Goal: Task Accomplishment & Management: Manage account settings

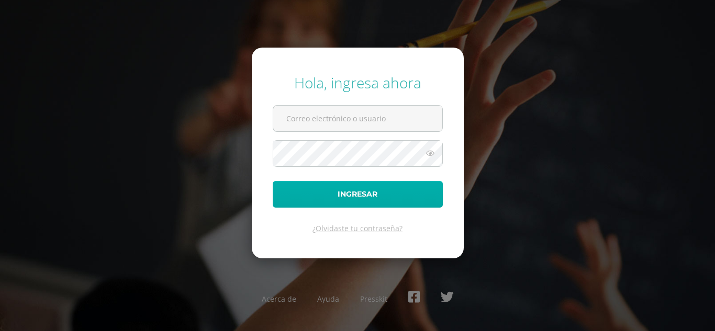
type input "[EMAIL_ADDRESS][DOMAIN_NAME]"
click at [329, 188] on button "Ingresar" at bounding box center [358, 194] width 170 height 27
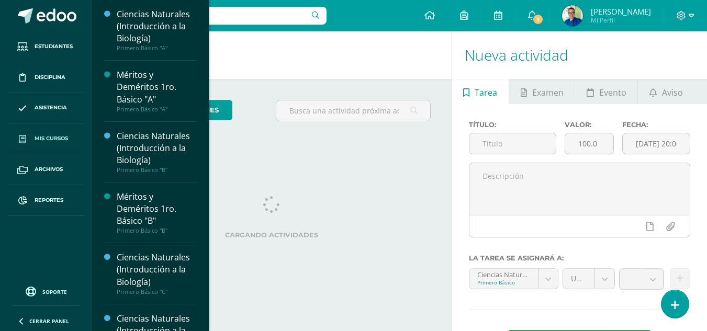
click at [49, 134] on link "Mis cursos" at bounding box center [45, 139] width 75 height 31
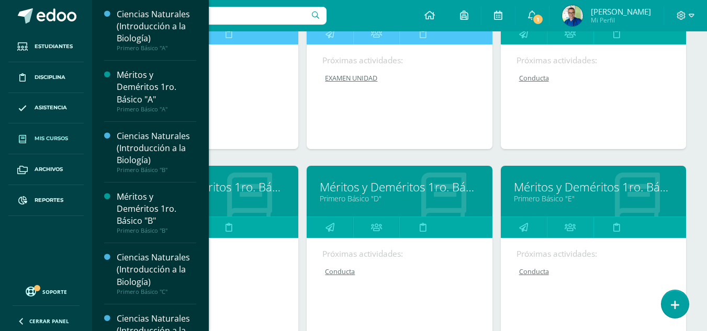
scroll to position [429, 0]
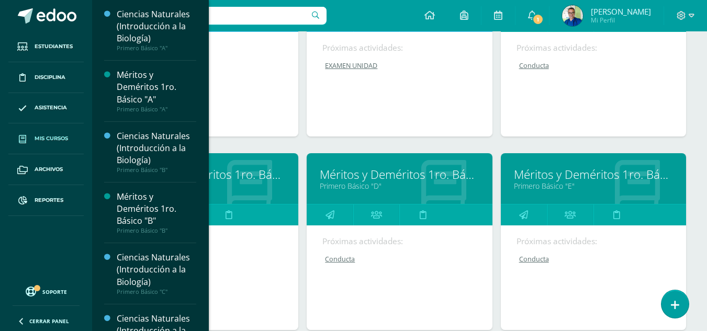
click at [373, 172] on link "Méritos y Deméritos 1ro. Básico "D"" at bounding box center [399, 174] width 159 height 16
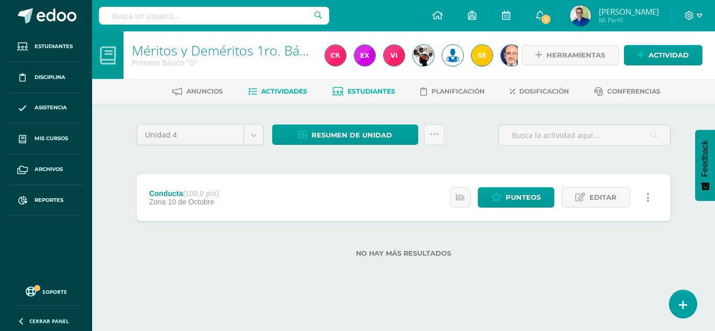
click at [372, 92] on span "Estudiantes" at bounding box center [372, 91] width 48 height 8
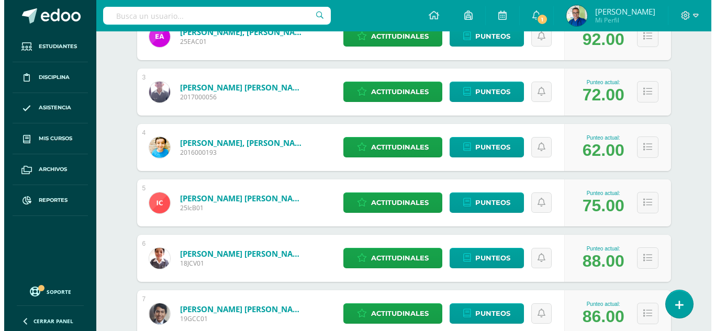
scroll to position [279, 0]
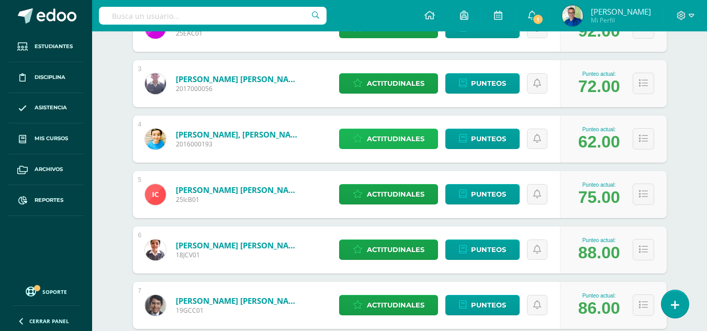
click at [396, 139] on span "Actitudinales" at bounding box center [396, 138] width 58 height 19
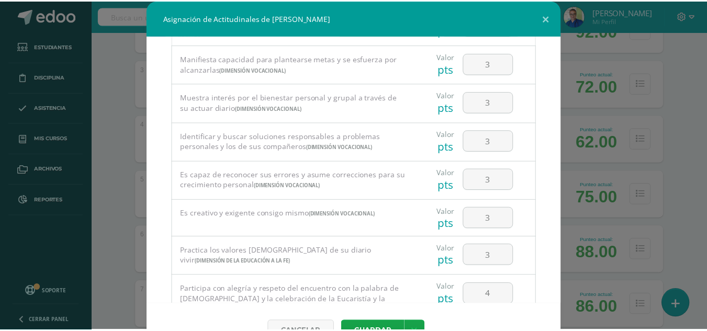
scroll to position [0, 0]
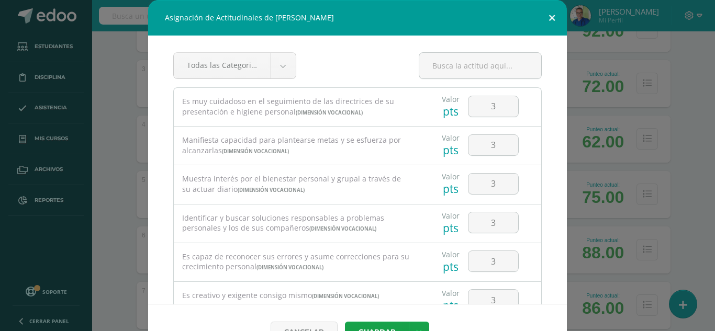
click at [550, 16] on button at bounding box center [552, 18] width 30 height 36
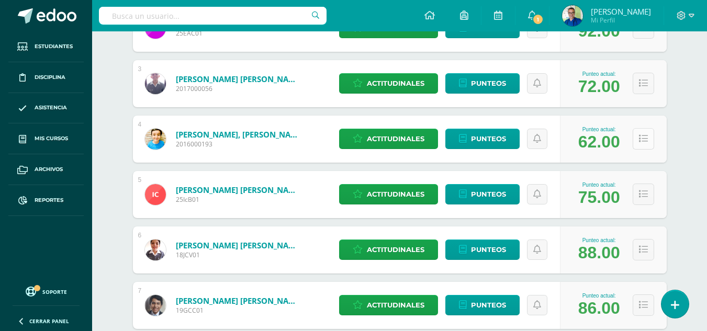
click at [645, 137] on icon at bounding box center [643, 139] width 9 height 9
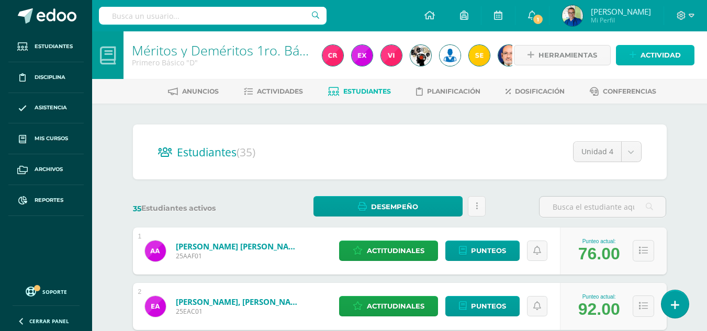
click at [649, 53] on span "Actividad" at bounding box center [661, 55] width 40 height 19
click at [0, 0] on div "Crea una nueva actividad Tarea Examen Evento Aviso Título: Valor: 100.0 Fecha: …" at bounding box center [0, 0] width 0 height 0
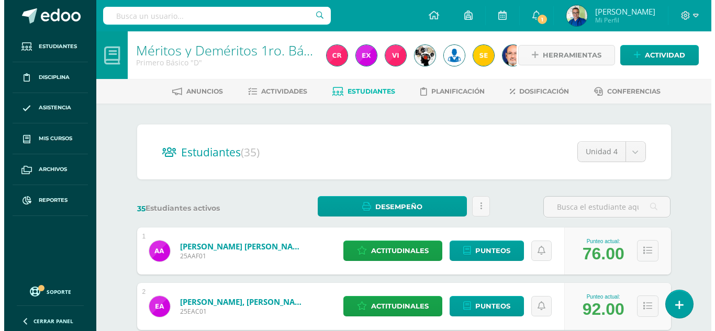
scroll to position [369, 0]
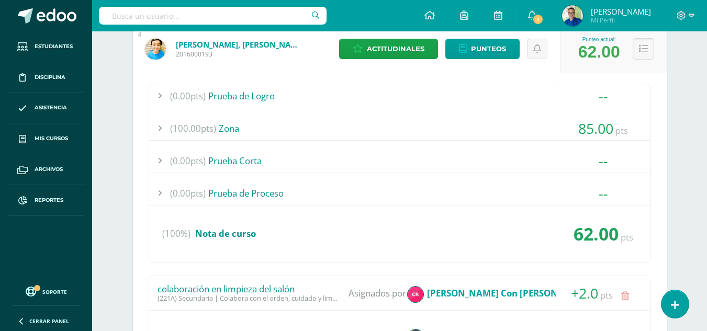
click at [643, 51] on icon at bounding box center [643, 49] width 9 height 9
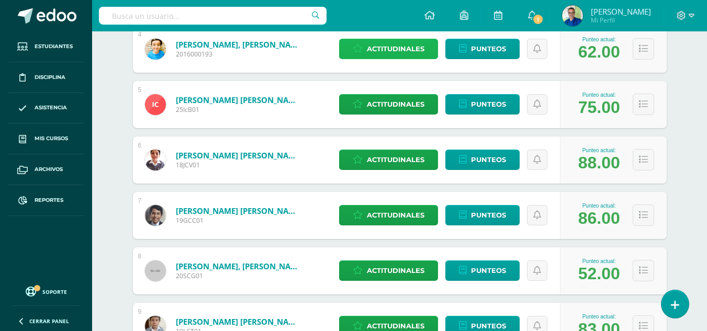
click at [417, 46] on span "Actitudinales" at bounding box center [396, 48] width 58 height 19
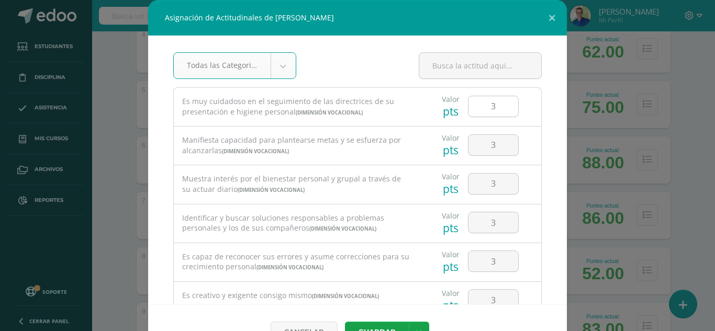
click at [474, 104] on input "3" at bounding box center [494, 106] width 50 height 20
click at [483, 143] on input "3" at bounding box center [494, 145] width 50 height 20
type input "2"
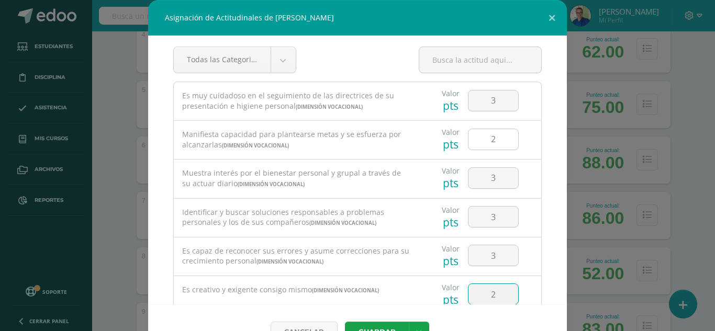
type input "2"
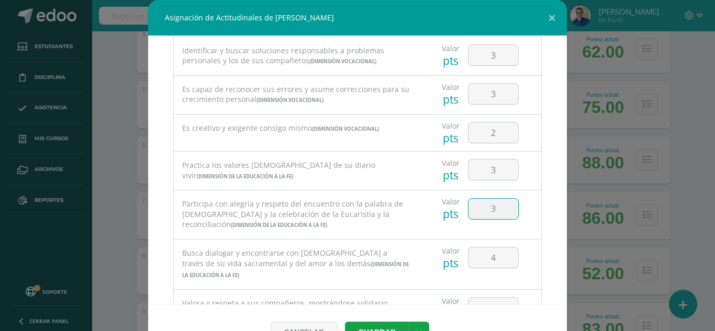
type input "3"
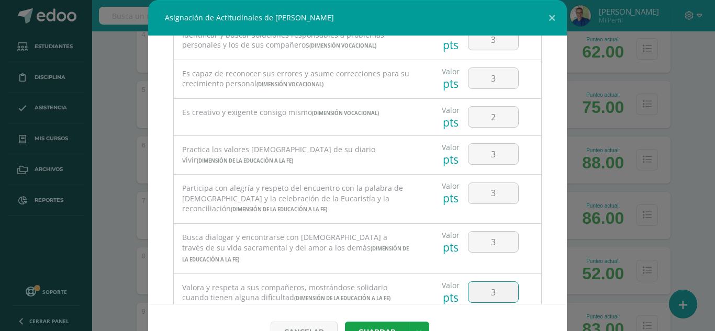
type input "3"
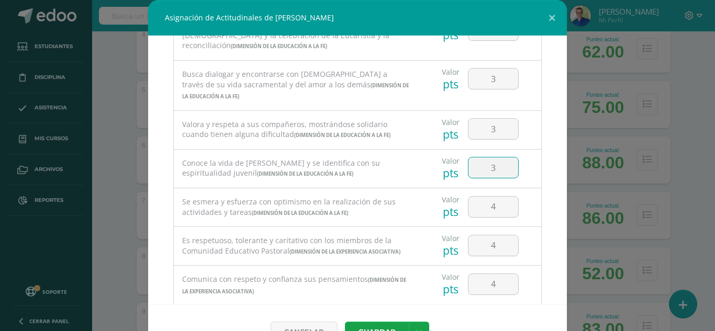
type input "3"
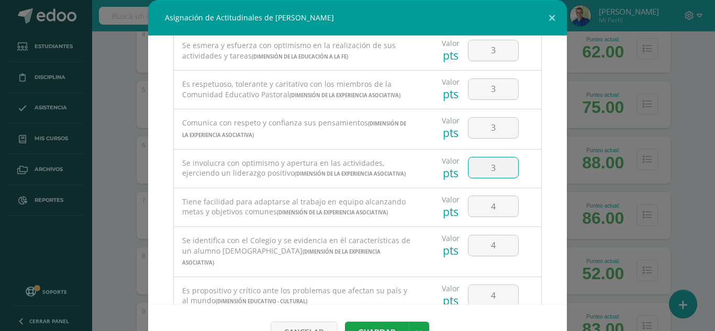
type input "3"
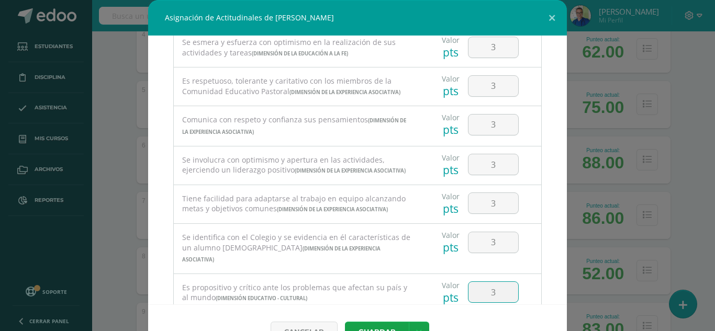
type input "3"
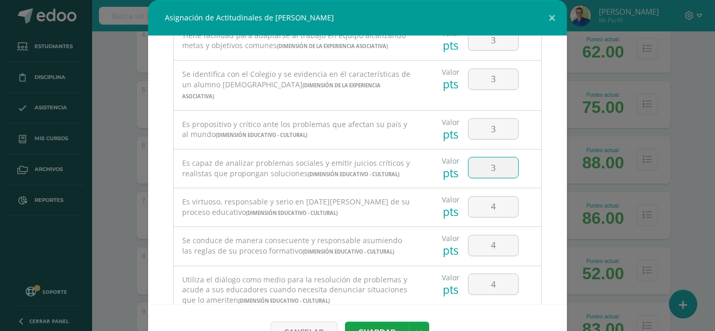
type input "3"
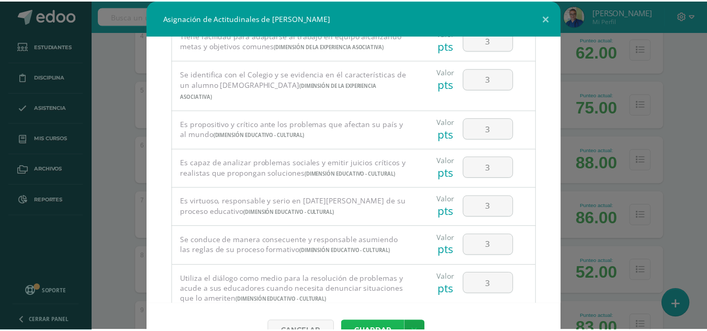
scroll to position [11, 0]
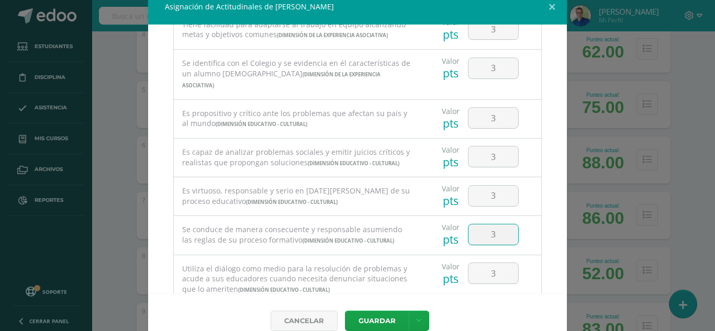
drag, startPoint x: 487, startPoint y: 231, endPoint x: 477, endPoint y: 233, distance: 9.7
click at [477, 233] on input "3" at bounding box center [494, 235] width 50 height 20
type input "2"
click at [358, 324] on button "Guardar" at bounding box center [377, 321] width 64 height 20
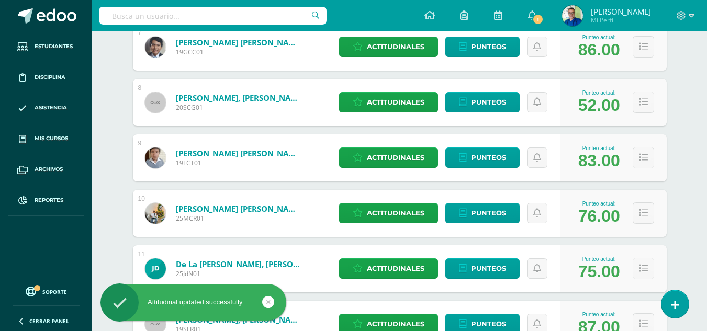
scroll to position [541, 0]
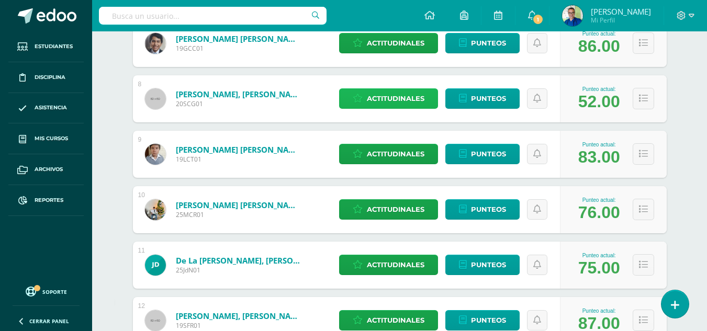
click at [402, 96] on span "Actitudinales" at bounding box center [396, 98] width 58 height 19
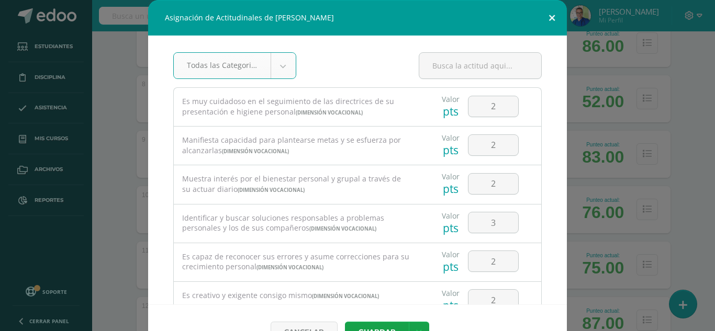
click at [549, 16] on button at bounding box center [552, 18] width 30 height 36
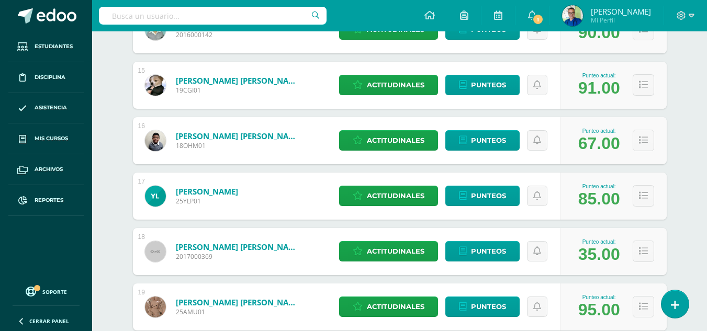
scroll to position [947, 0]
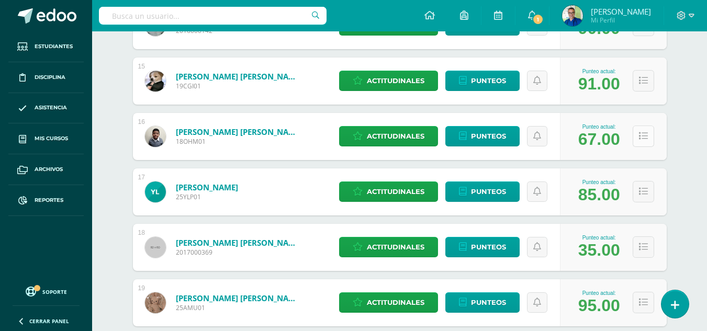
click at [649, 137] on button at bounding box center [643, 136] width 21 height 21
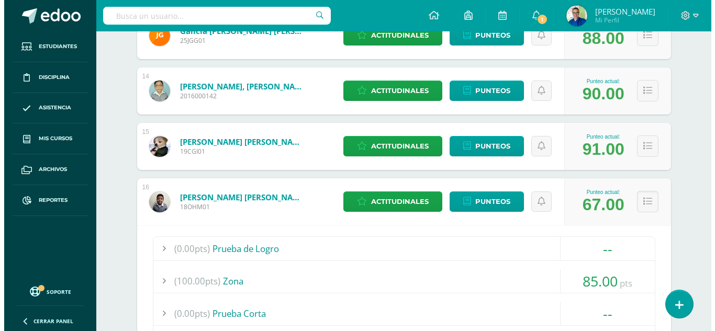
scroll to position [892, 0]
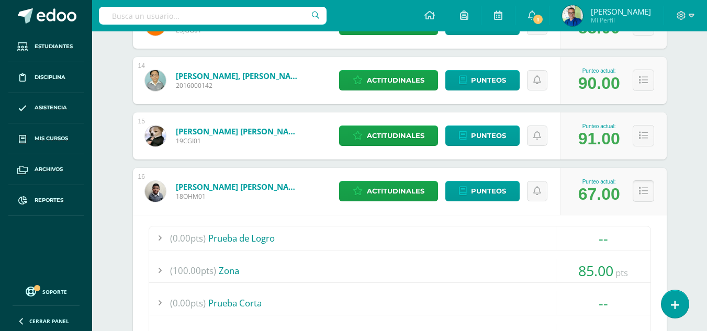
click at [640, 187] on icon at bounding box center [643, 191] width 9 height 9
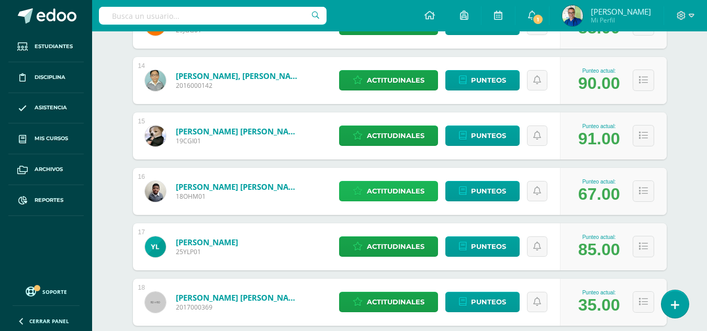
click at [416, 191] on span "Actitudinales" at bounding box center [396, 191] width 58 height 19
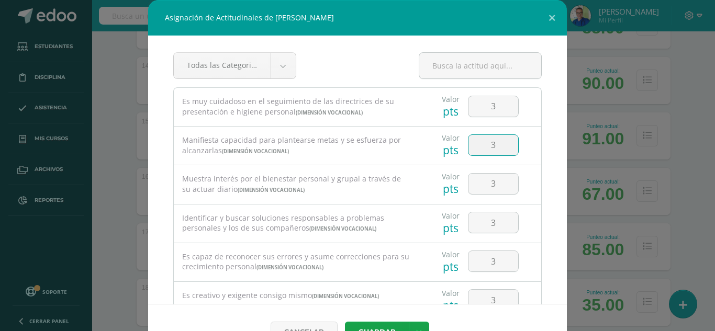
click at [486, 138] on input "3" at bounding box center [494, 145] width 50 height 20
type input "2"
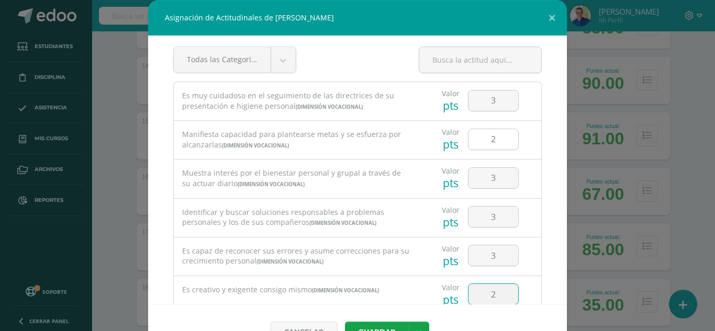
type input "2"
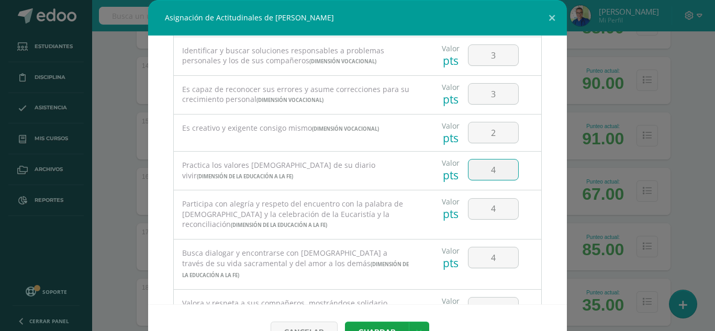
drag, startPoint x: 484, startPoint y: 165, endPoint x: 475, endPoint y: 168, distance: 8.6
click at [475, 168] on input "4" at bounding box center [494, 170] width 50 height 20
type input "3"
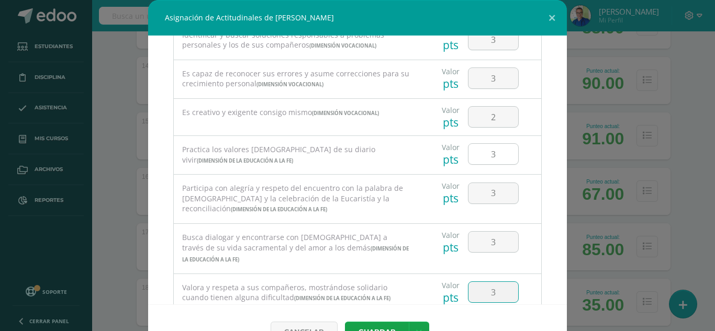
scroll to position [347, 0]
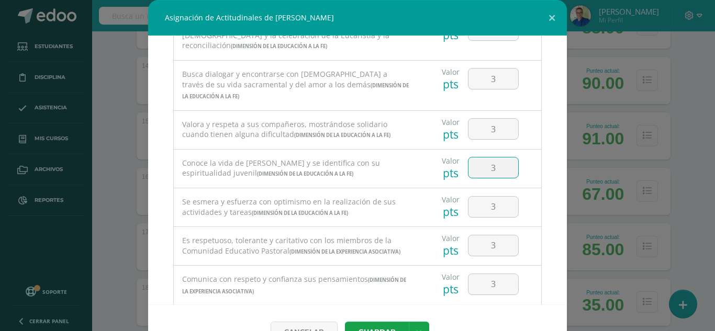
type input "3"
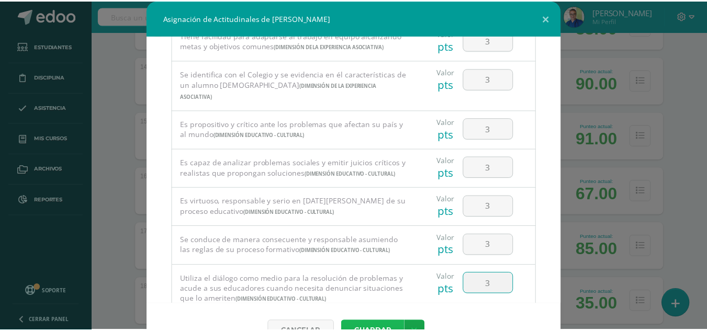
scroll to position [11, 0]
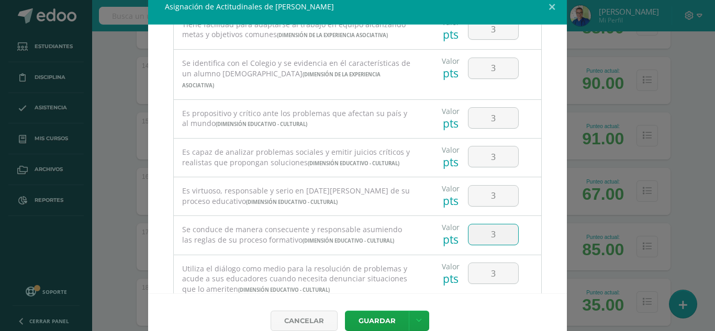
click at [483, 234] on input "3" at bounding box center [494, 235] width 50 height 20
type input "2"
click at [374, 318] on button "Guardar" at bounding box center [377, 321] width 64 height 20
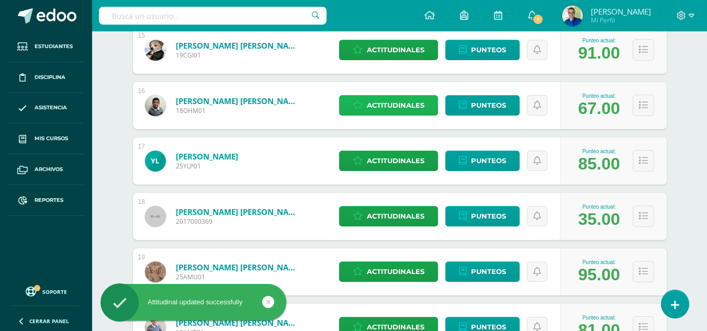
scroll to position [1068, 0]
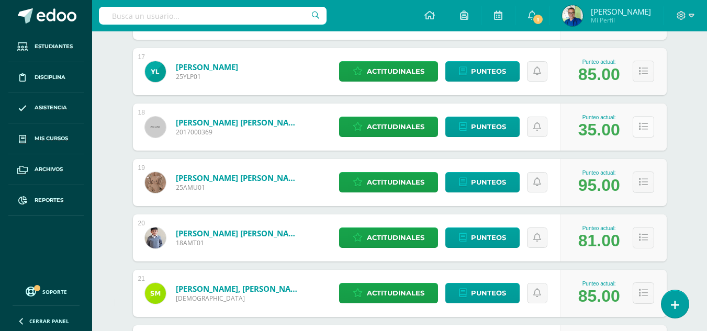
click at [646, 124] on icon at bounding box center [643, 127] width 9 height 9
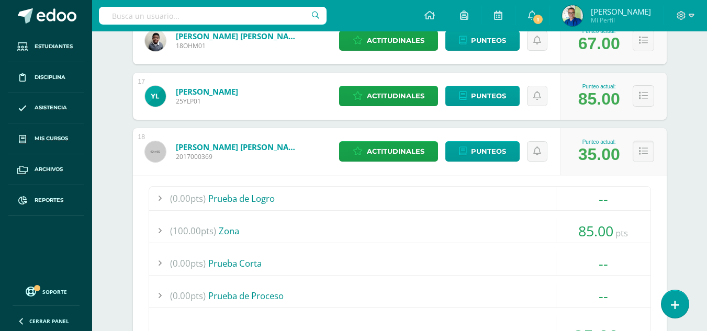
scroll to position [1058, 0]
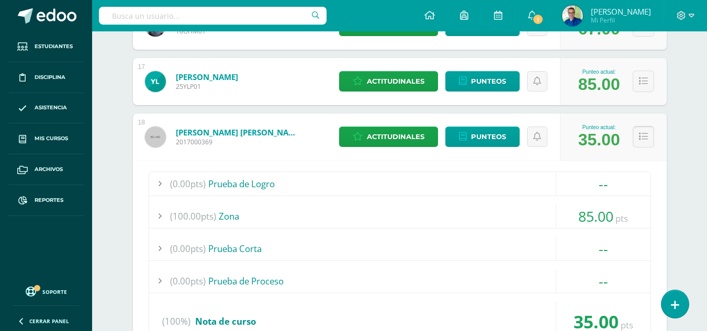
click at [637, 133] on button at bounding box center [643, 136] width 21 height 21
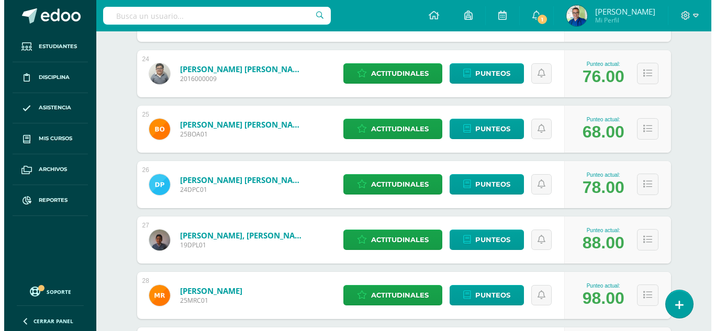
scroll to position [1462, 0]
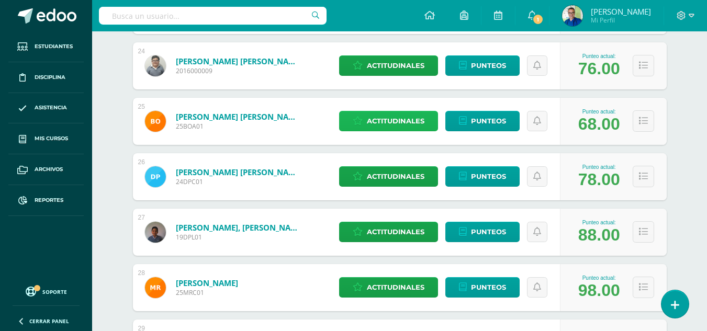
click at [419, 124] on span "Actitudinales" at bounding box center [396, 121] width 58 height 19
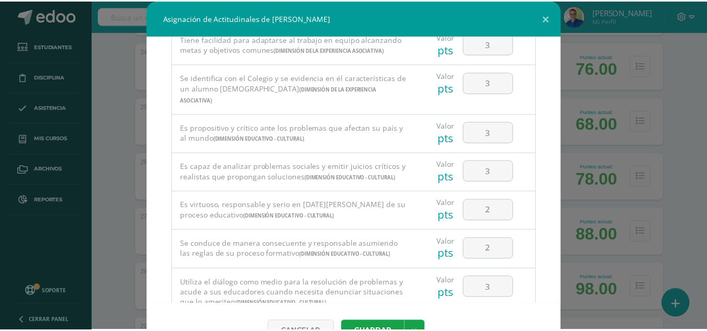
scroll to position [709, 0]
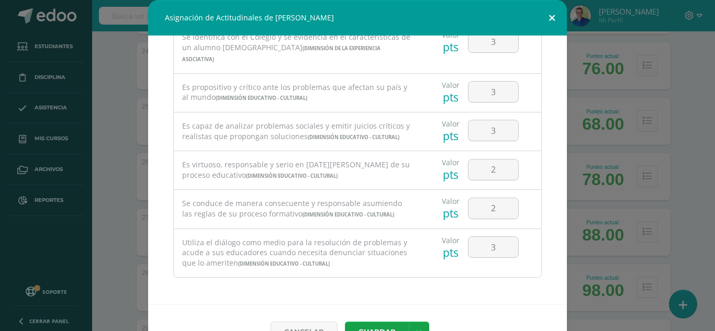
click at [547, 20] on button at bounding box center [552, 18] width 30 height 36
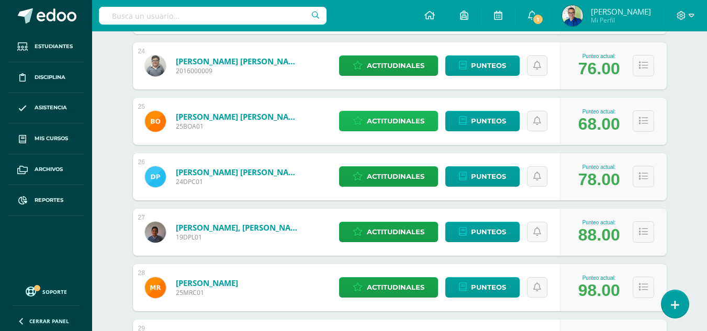
scroll to position [1697, 0]
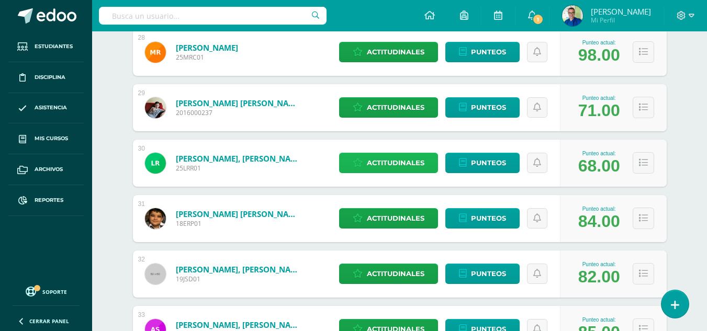
click at [381, 164] on span "Actitudinales" at bounding box center [396, 162] width 58 height 19
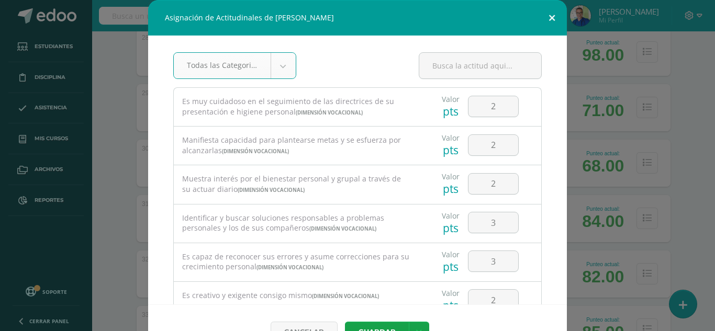
click at [551, 20] on button at bounding box center [552, 18] width 30 height 36
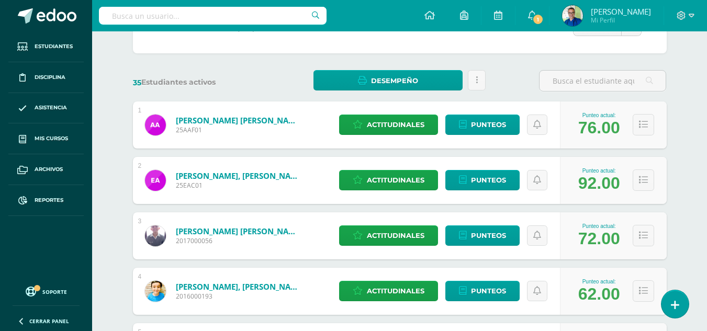
scroll to position [0, 0]
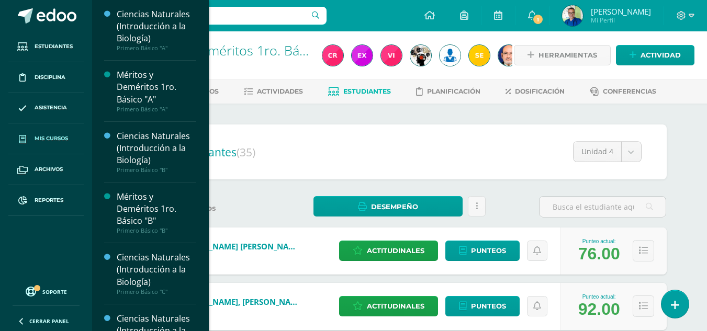
click at [54, 139] on span "Mis cursos" at bounding box center [52, 139] width 34 height 8
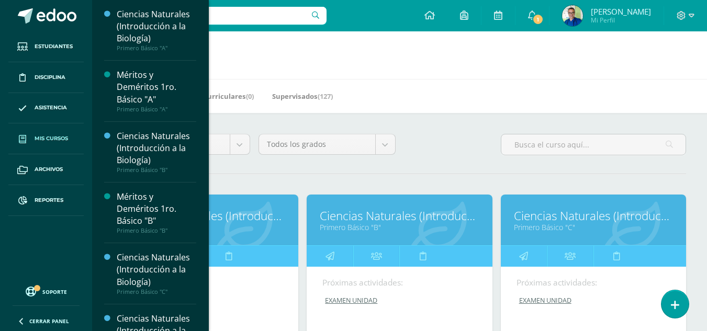
click at [615, 53] on h1 "Mis cursos" at bounding box center [400, 55] width 590 height 48
click at [530, 86] on div "Mis Cursos (19) Mis Extracurriculares (0) Supervisados (127)" at bounding box center [412, 96] width 640 height 34
click at [435, 46] on h1 "Mis cursos" at bounding box center [400, 55] width 590 height 48
click at [544, 17] on span "1" at bounding box center [538, 20] width 12 height 12
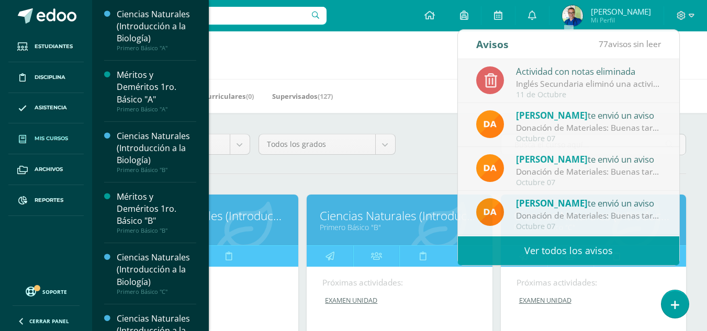
click at [394, 64] on h1 "Mis cursos" at bounding box center [400, 55] width 590 height 48
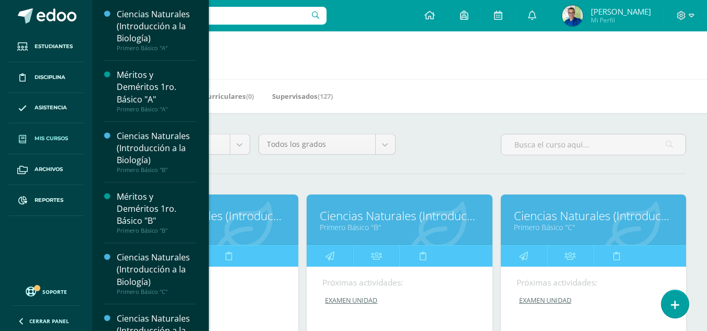
click at [283, 16] on input "text" at bounding box center [213, 16] width 228 height 18
click at [240, 49] on h1 "Mis cursos" at bounding box center [400, 55] width 590 height 48
click at [238, 17] on input "ian" at bounding box center [213, 16] width 228 height 18
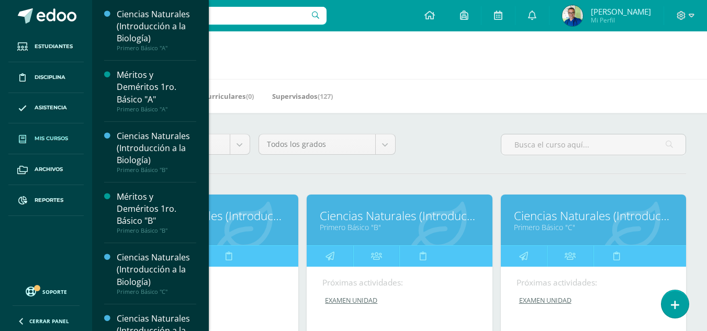
click at [234, 13] on input "ian" at bounding box center [213, 16] width 228 height 18
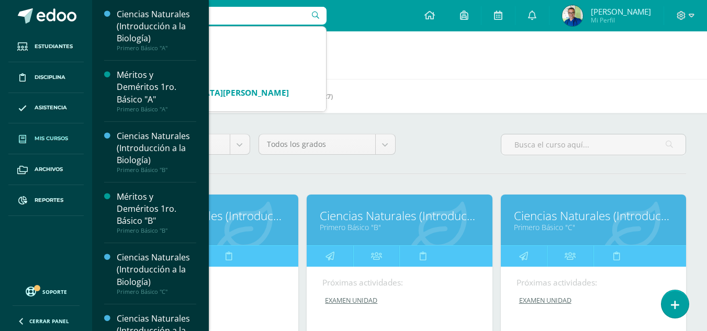
type input "ian ismael garc"
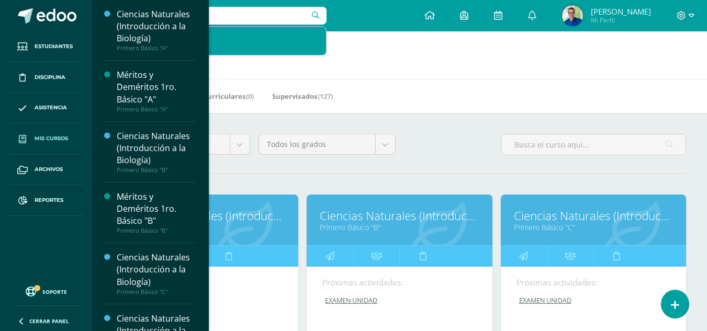
click at [228, 34] on div "Ian Ismael Garcia de León" at bounding box center [225, 36] width 186 height 11
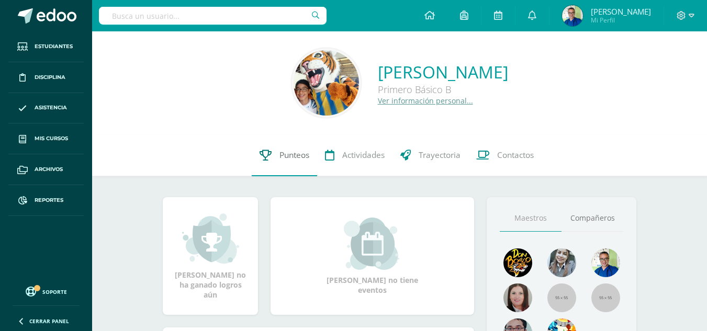
click at [293, 154] on span "Punteos" at bounding box center [295, 155] width 30 height 11
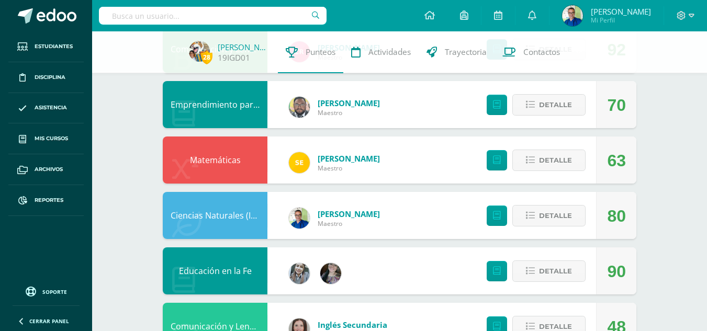
scroll to position [252, 0]
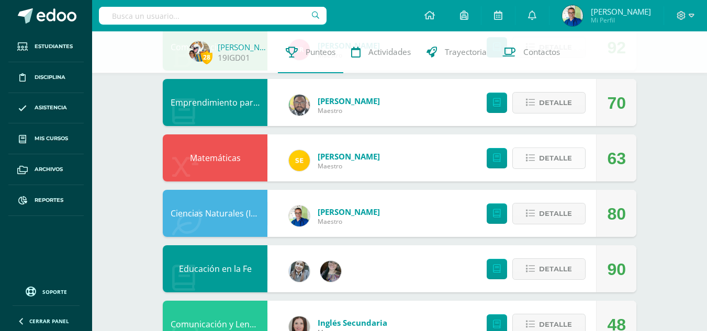
click at [560, 157] on span "Detalle" at bounding box center [555, 158] width 33 height 19
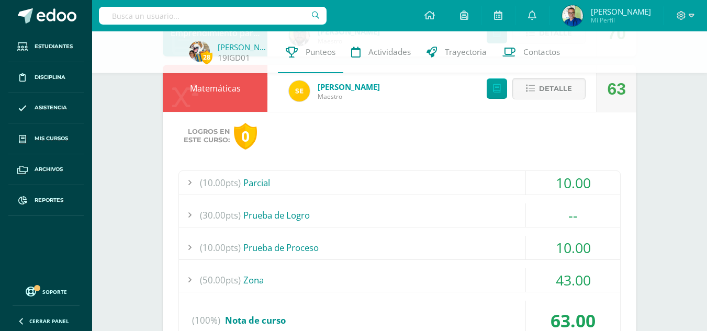
scroll to position [263, 0]
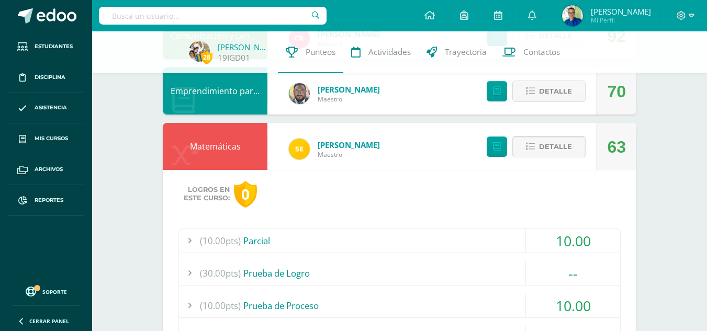
click at [563, 153] on span "Detalle" at bounding box center [555, 146] width 33 height 19
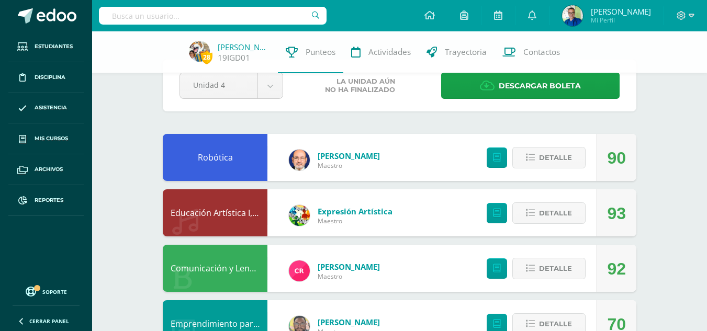
scroll to position [28, 0]
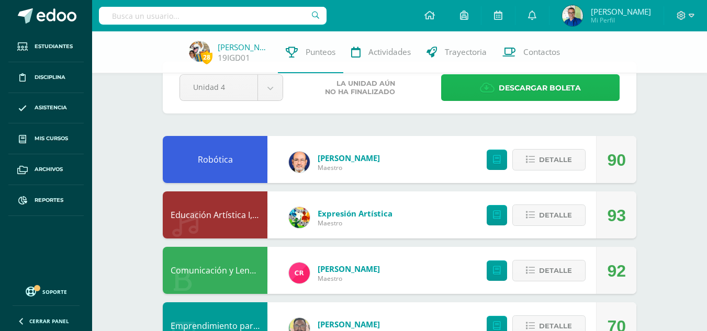
click at [525, 85] on span "Descargar boleta" at bounding box center [540, 88] width 82 height 26
click at [469, 79] on link "Descargar boleta" at bounding box center [530, 87] width 179 height 27
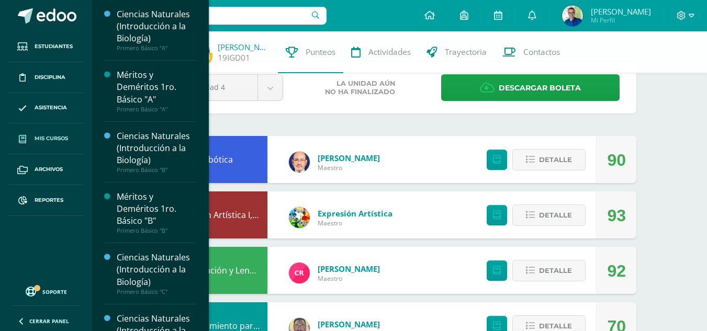
click at [55, 135] on span "Mis cursos" at bounding box center [52, 139] width 34 height 8
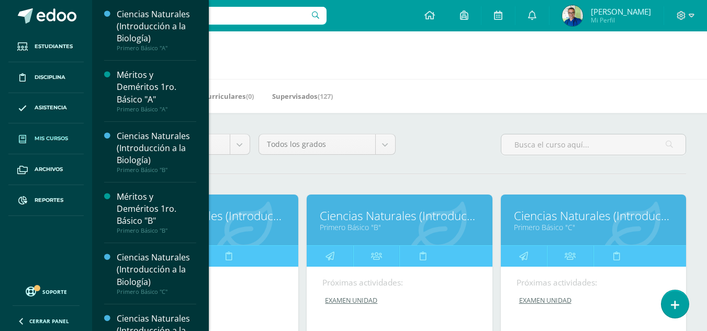
click at [228, 213] on link "Ciencias Naturales (Introducción a la Biología)" at bounding box center [205, 216] width 159 height 16
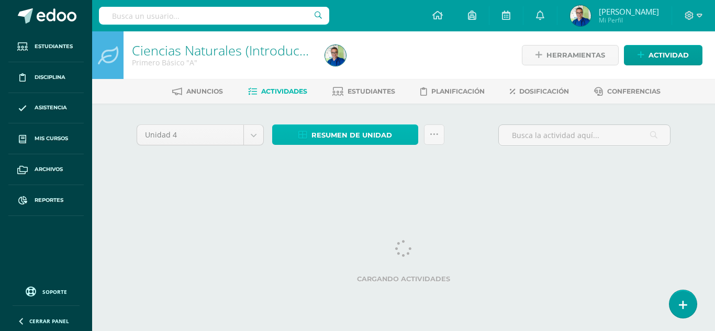
click at [324, 139] on span "Resumen de unidad" at bounding box center [352, 135] width 81 height 19
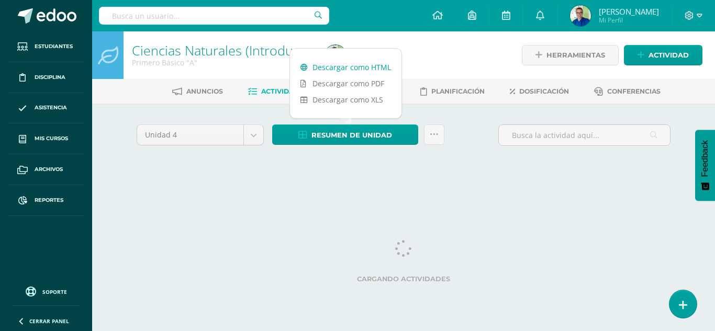
click at [350, 71] on link "Descargar como HTML" at bounding box center [346, 67] width 112 height 16
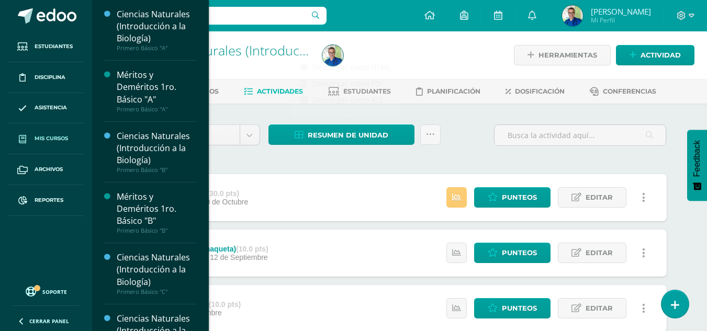
click at [51, 140] on span "Mis cursos" at bounding box center [52, 139] width 34 height 8
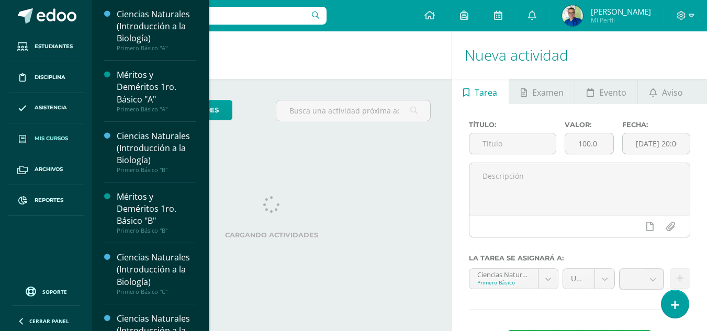
click at [58, 136] on span "Mis cursos" at bounding box center [52, 139] width 34 height 8
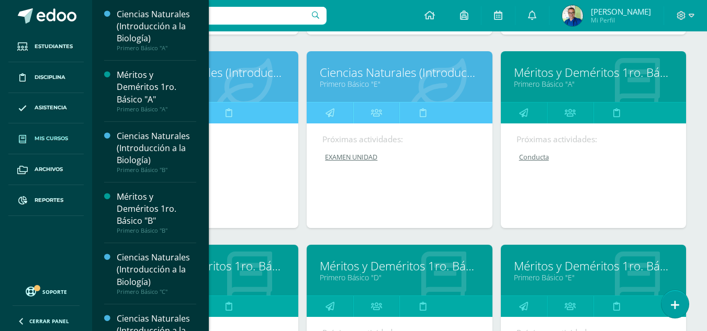
scroll to position [338, 0]
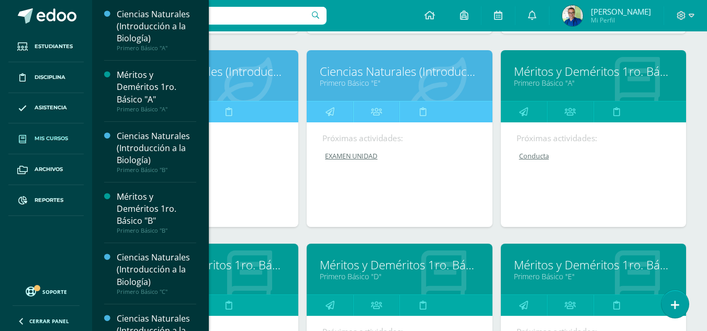
click at [526, 68] on link "Méritos y Deméritos 1ro. Básico "A"" at bounding box center [593, 71] width 159 height 16
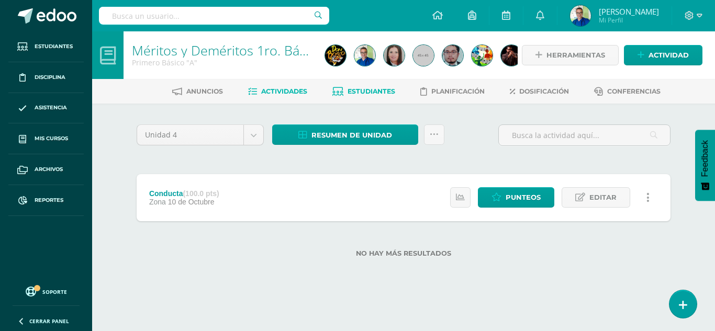
click at [364, 86] on link "Estudiantes" at bounding box center [363, 91] width 63 height 17
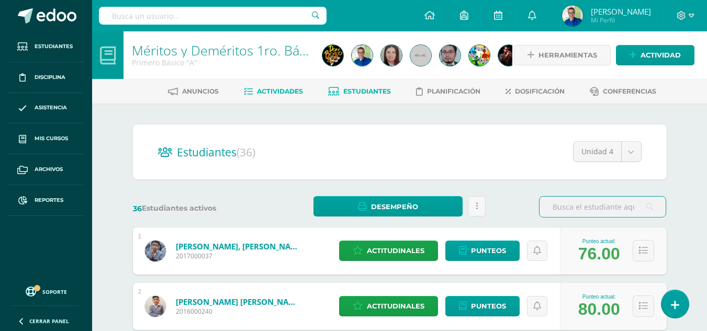
click at [279, 94] on span "Actividades" at bounding box center [280, 91] width 46 height 8
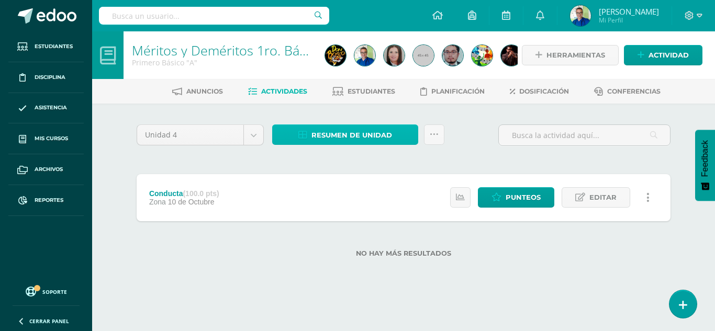
click at [345, 134] on span "Resumen de unidad" at bounding box center [352, 135] width 81 height 19
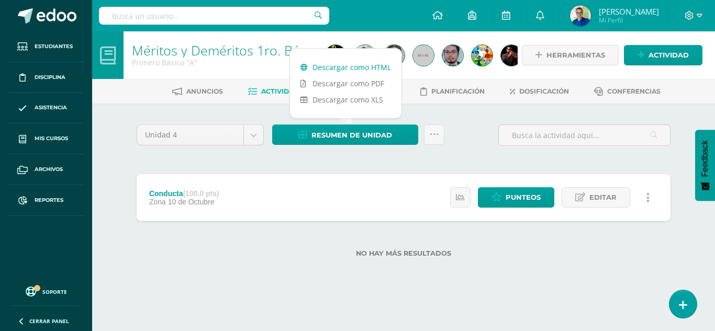
click at [356, 68] on link "Descargar como HTML" at bounding box center [346, 67] width 112 height 16
click at [340, 71] on link "Descargar como HTML" at bounding box center [346, 67] width 112 height 16
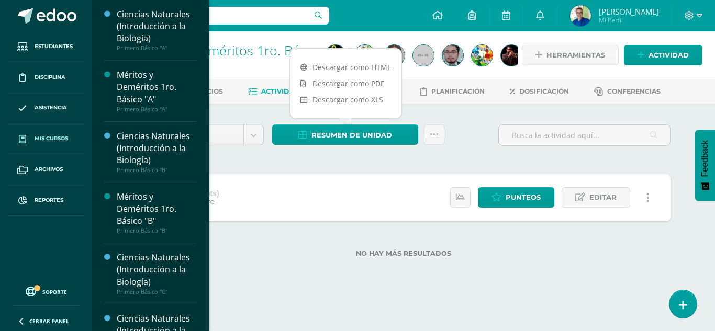
click at [50, 139] on span "Mis cursos" at bounding box center [52, 139] width 34 height 8
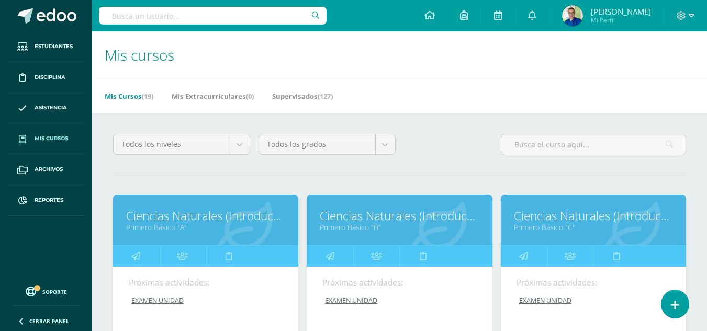
click at [361, 228] on link "Primero Básico "B"" at bounding box center [399, 228] width 159 height 10
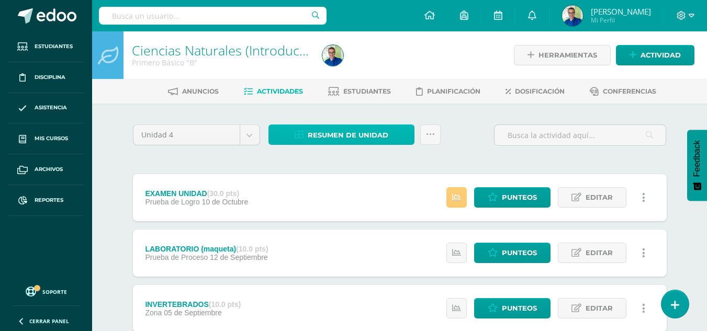
click at [355, 143] on span "Resumen de unidad" at bounding box center [348, 135] width 81 height 19
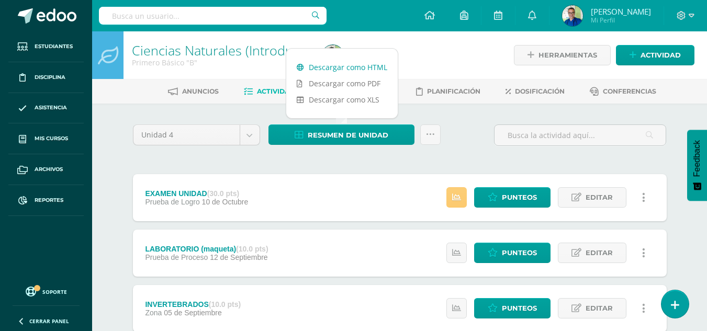
click at [364, 70] on link "Descargar como HTML" at bounding box center [342, 67] width 112 height 16
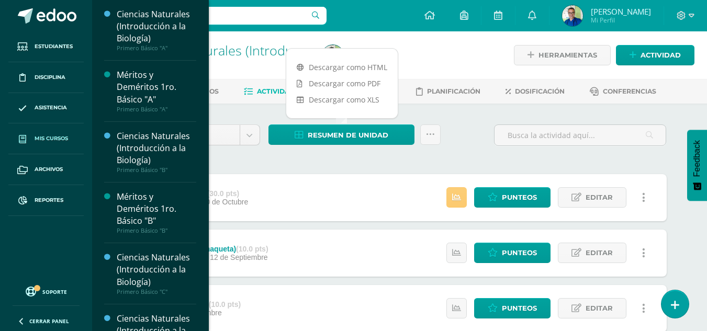
click at [45, 136] on span "Mis cursos" at bounding box center [52, 139] width 34 height 8
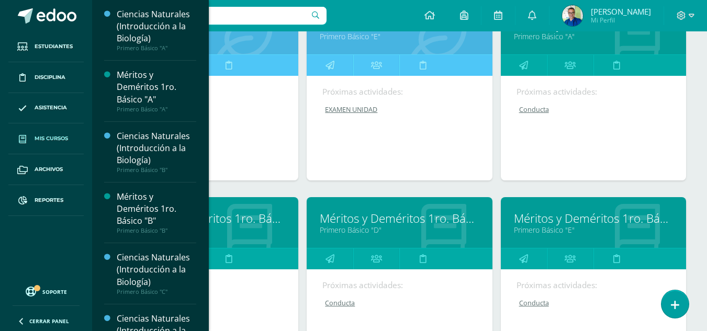
scroll to position [395, 0]
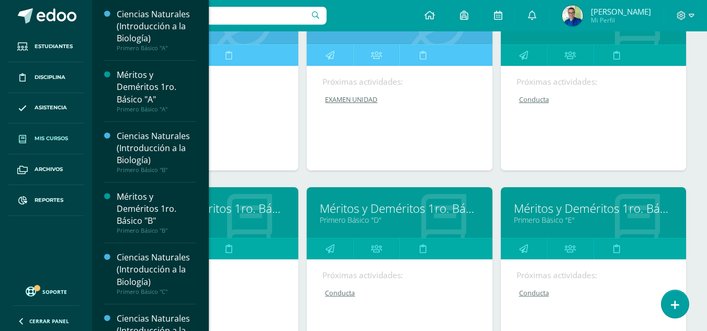
click at [246, 209] on link "Méritos y Deméritos 1ro. Básico "B"" at bounding box center [205, 209] width 159 height 16
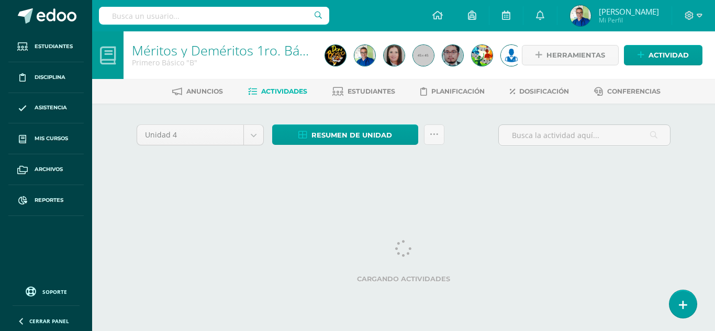
click at [278, 90] on span "Actividades" at bounding box center [284, 91] width 46 height 8
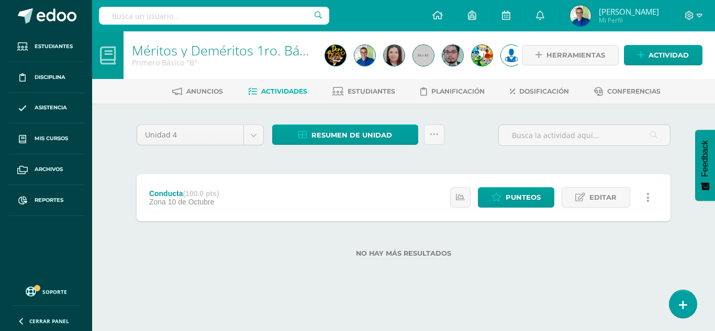
click at [278, 90] on span "Actividades" at bounding box center [284, 91] width 46 height 8
click at [315, 130] on span "Resumen de unidad" at bounding box center [352, 135] width 81 height 19
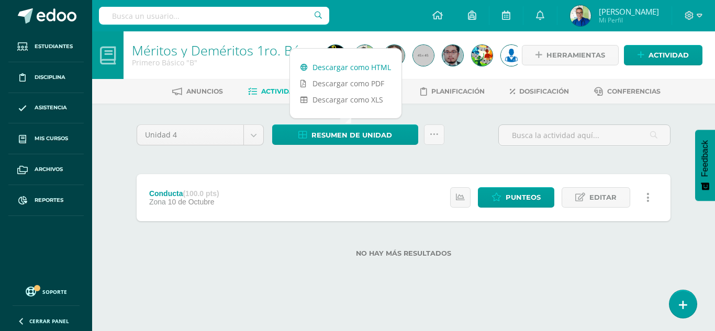
click at [343, 69] on link "Descargar como HTML" at bounding box center [346, 67] width 112 height 16
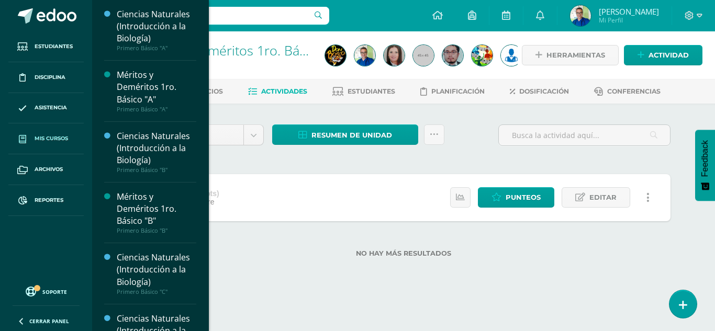
click at [59, 135] on span "Mis cursos" at bounding box center [52, 139] width 34 height 8
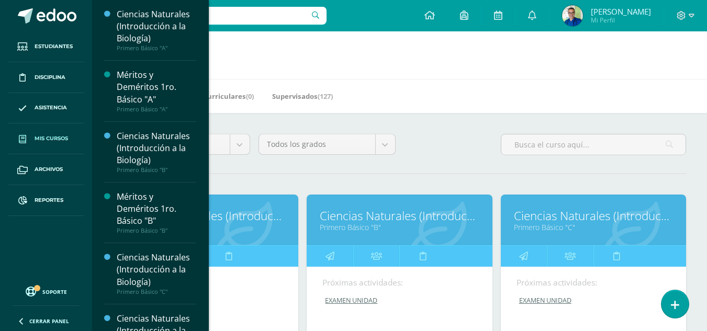
click at [540, 215] on link "Ciencias Naturales (Introducción a la Biología)" at bounding box center [593, 216] width 159 height 16
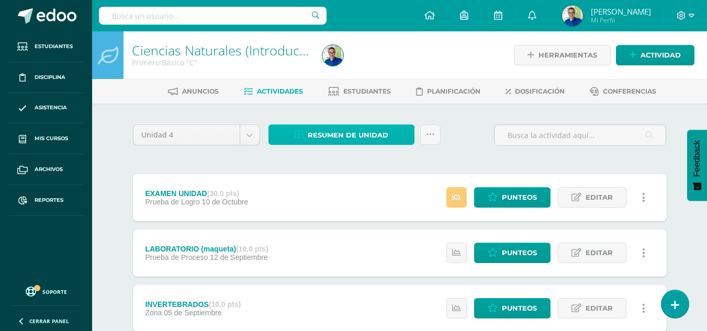
click at [313, 132] on span "Resumen de unidad" at bounding box center [348, 135] width 81 height 19
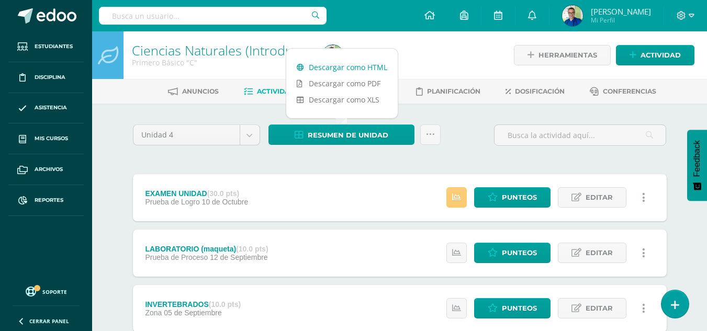
click at [354, 66] on link "Descargar como HTML" at bounding box center [342, 67] width 112 height 16
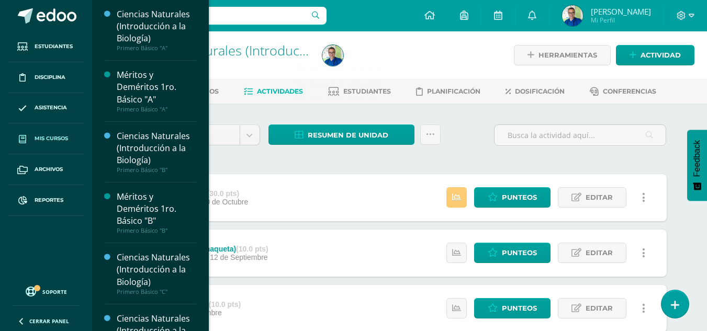
click at [50, 135] on span "Mis cursos" at bounding box center [52, 139] width 34 height 8
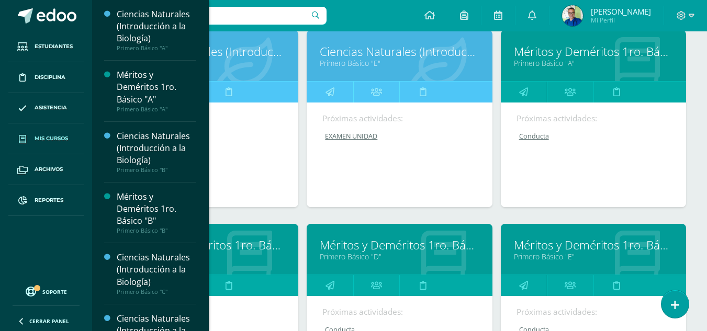
scroll to position [365, 0]
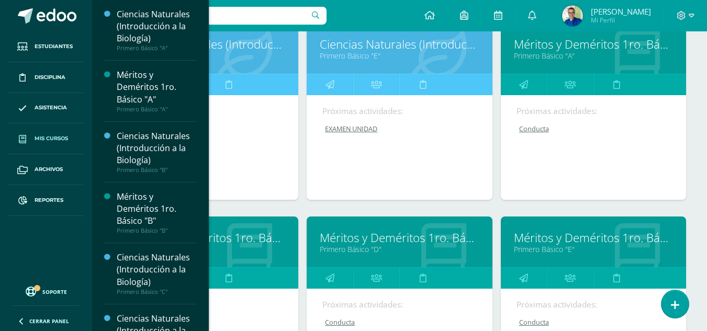
click at [331, 242] on link "Méritos y Deméritos 1ro. Básico "D"" at bounding box center [399, 238] width 159 height 16
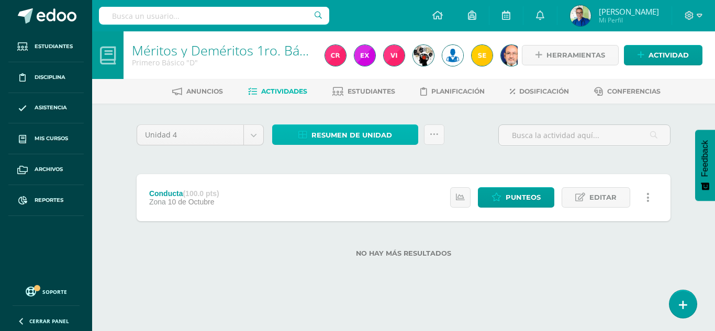
click at [344, 134] on span "Resumen de unidad" at bounding box center [352, 135] width 81 height 19
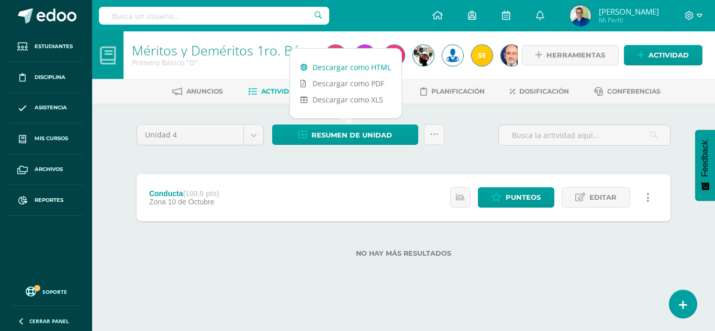
click at [348, 70] on link "Descargar como HTML" at bounding box center [346, 67] width 112 height 16
click at [445, 116] on div "Unidad 4 Unidad 1 Unidad 2 Unidad 3 Unidad 4 Resumen de unidad Subir actividade…" at bounding box center [404, 197] width 576 height 187
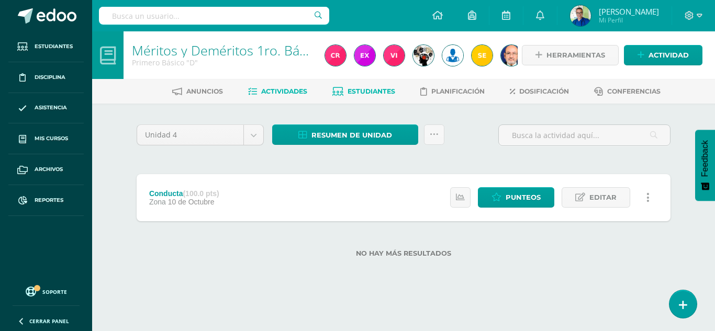
click at [364, 95] on span "Estudiantes" at bounding box center [372, 91] width 48 height 8
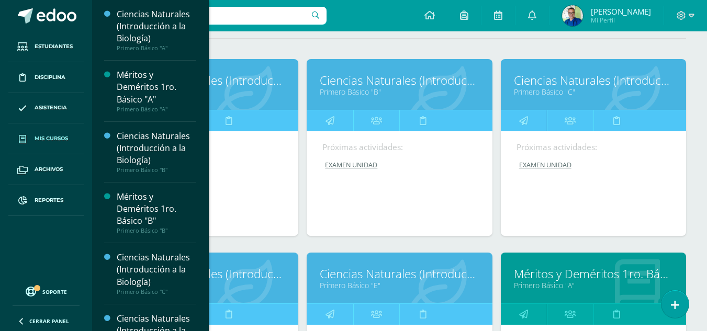
scroll to position [173, 0]
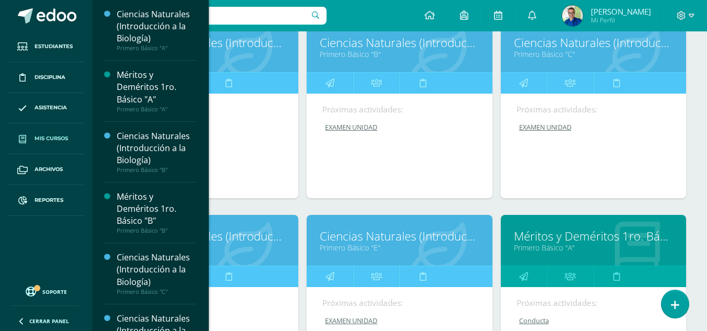
click at [250, 234] on link "Ciencias Naturales (Introducción a la Biología)" at bounding box center [205, 236] width 159 height 16
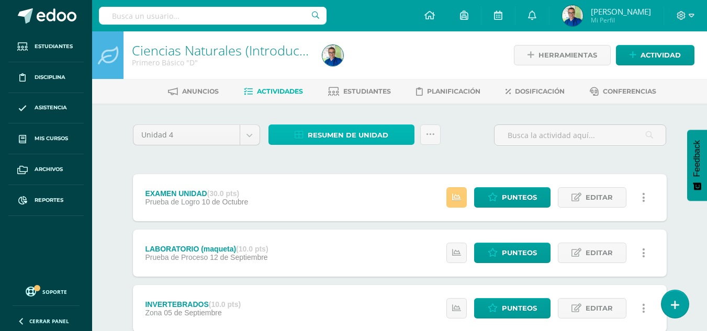
click at [351, 134] on span "Resumen de unidad" at bounding box center [348, 135] width 81 height 19
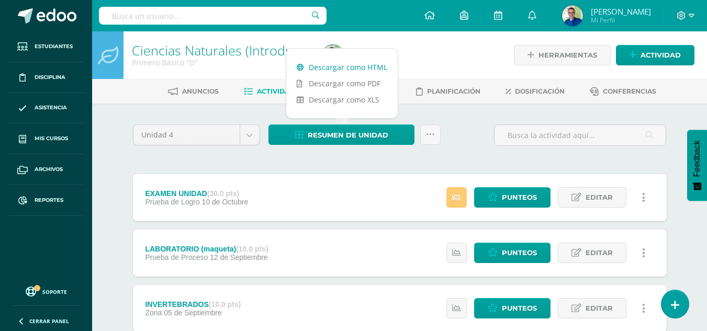
click at [351, 64] on link "Descargar como HTML" at bounding box center [342, 67] width 112 height 16
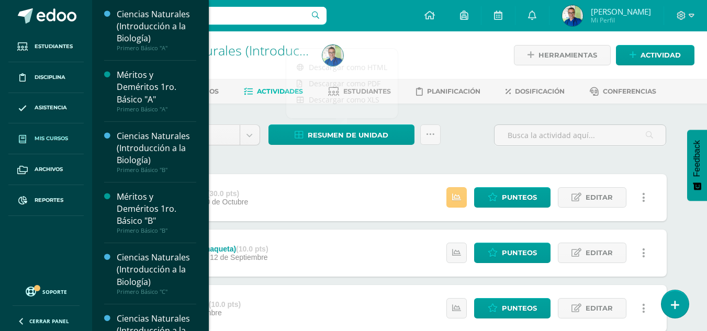
click at [53, 135] on span "Mis cursos" at bounding box center [52, 139] width 34 height 8
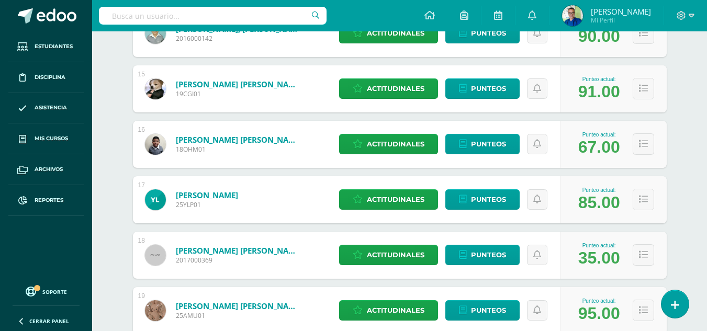
scroll to position [958, 0]
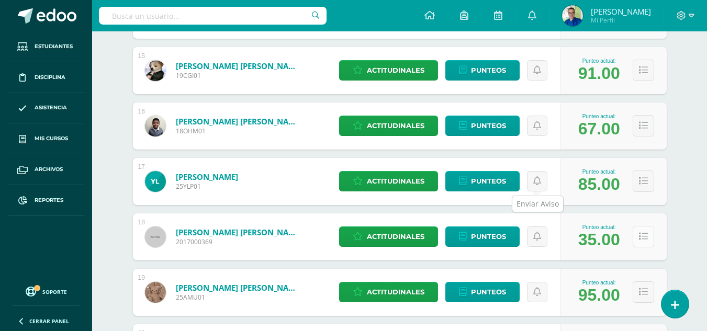
click at [646, 244] on button at bounding box center [643, 236] width 21 height 21
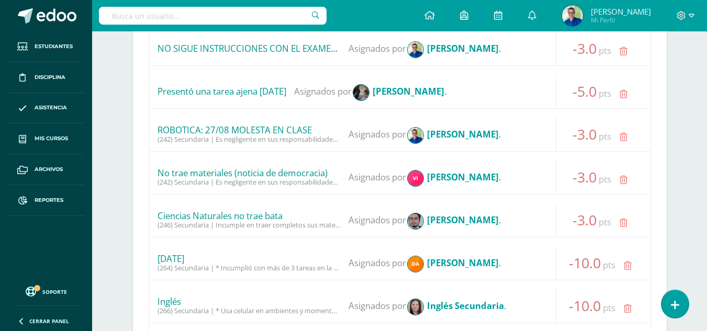
scroll to position [1447, 0]
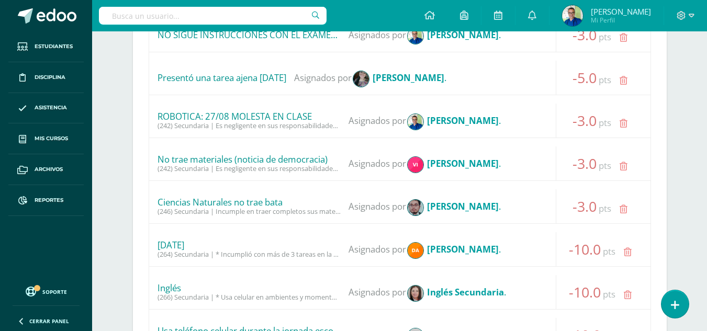
click at [470, 177] on div "No trae materiales (noticia de democracia) (242) Secundaria | Es negligente en …" at bounding box center [400, 164] width 502 height 35
click at [335, 171] on div "No trae materiales (noticia de democracia) (242) Secundaria | Es negligente en …" at bounding box center [400, 164] width 502 height 34
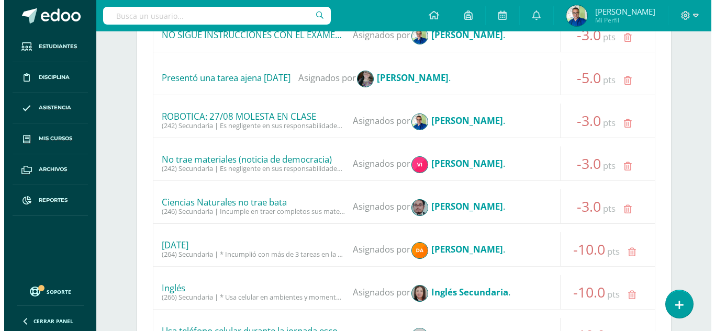
scroll to position [1610, 0]
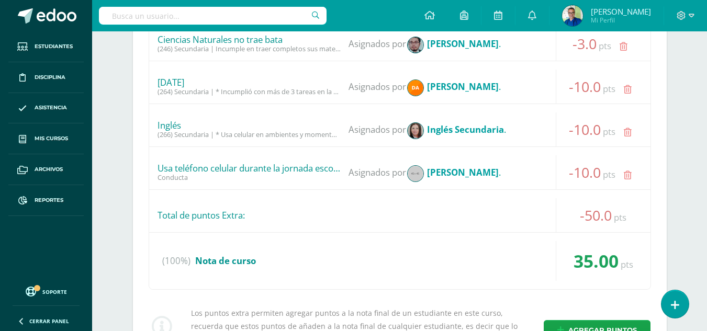
drag, startPoint x: 335, startPoint y: 171, endPoint x: 264, endPoint y: 170, distance: 70.7
click at [264, 170] on div "Usa teléfono celular durante la jornada escolar" at bounding box center [249, 168] width 183 height 10
click at [221, 138] on div "(266) Secundaria | * Usa celular en ambientes y momentos no permitidos" at bounding box center [249, 135] width 183 height 8
click at [630, 135] on icon at bounding box center [628, 132] width 8 height 9
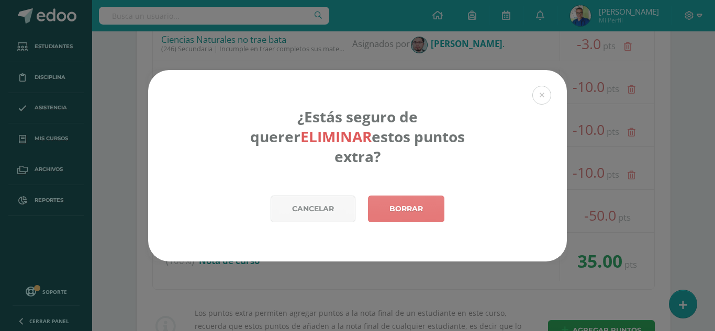
click at [413, 202] on link "Borrar" at bounding box center [406, 209] width 76 height 27
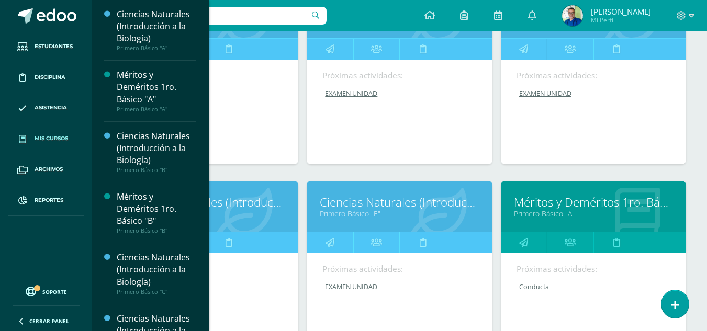
scroll to position [251, 0]
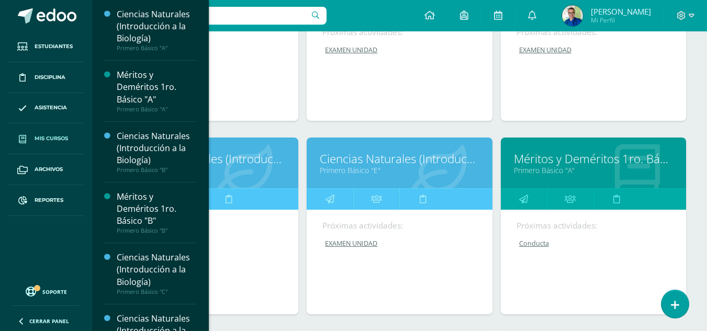
click at [382, 166] on link "Ciencias Naturales (Introducción a la Biología)" at bounding box center [399, 159] width 159 height 16
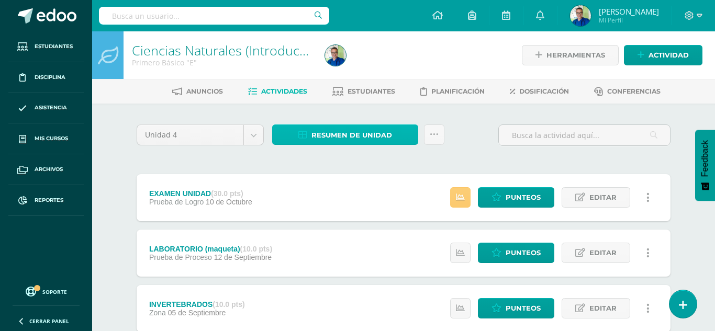
click at [331, 139] on span "Resumen de unidad" at bounding box center [352, 135] width 81 height 19
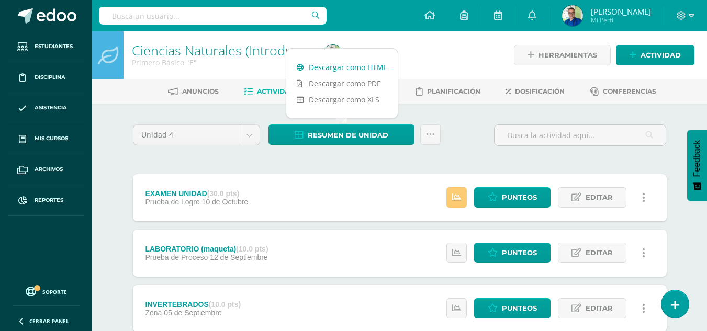
click at [336, 62] on link "Descargar como HTML" at bounding box center [342, 67] width 112 height 16
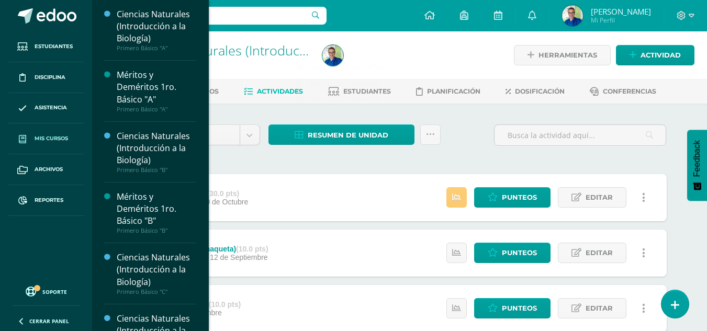
click at [55, 140] on span "Mis cursos" at bounding box center [52, 139] width 34 height 8
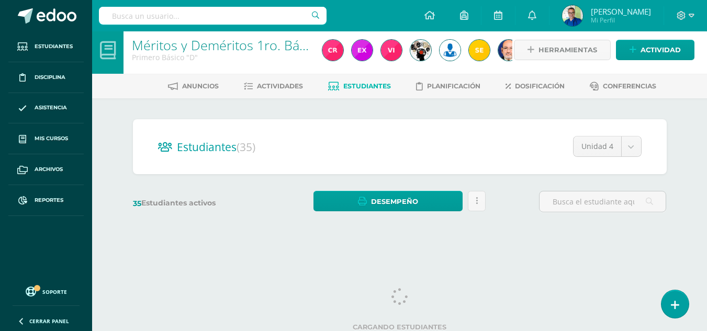
scroll to position [9, 0]
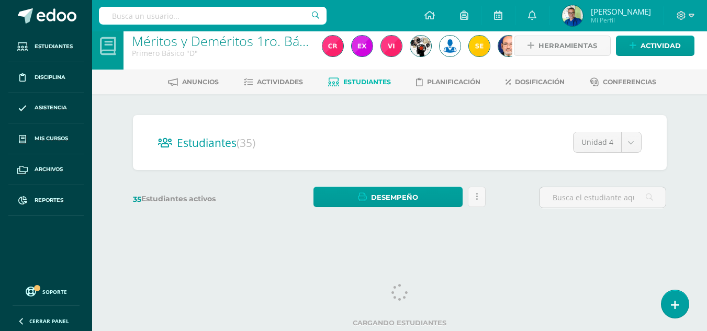
click at [707, 95] on html "Asignacion de puntos extra eliminada. Estudiantes Disciplina Asistencia Mis cur…" at bounding box center [353, 115] width 707 height 249
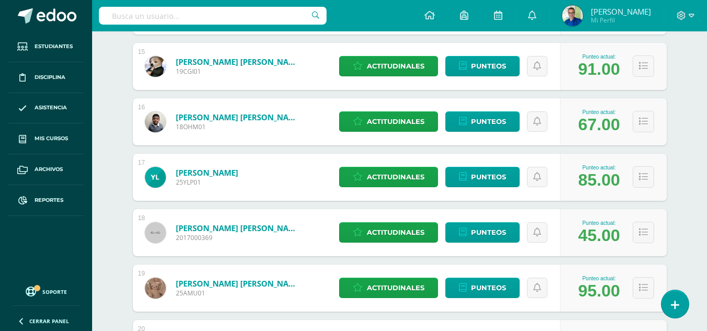
scroll to position [964, 0]
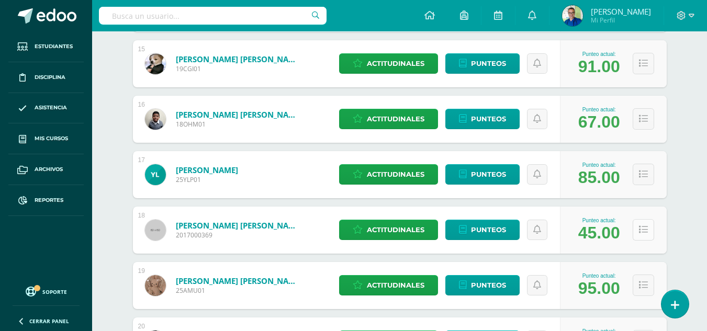
click at [640, 232] on icon at bounding box center [643, 230] width 9 height 9
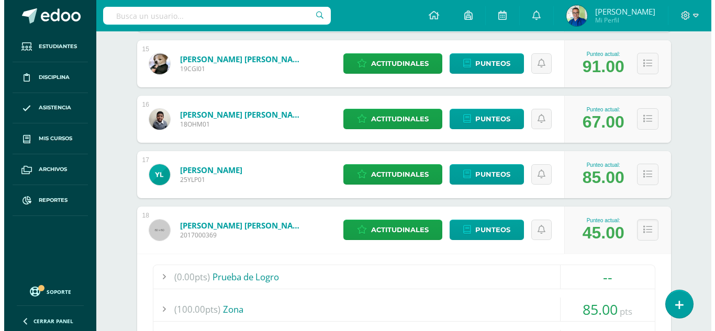
scroll to position [1592, 0]
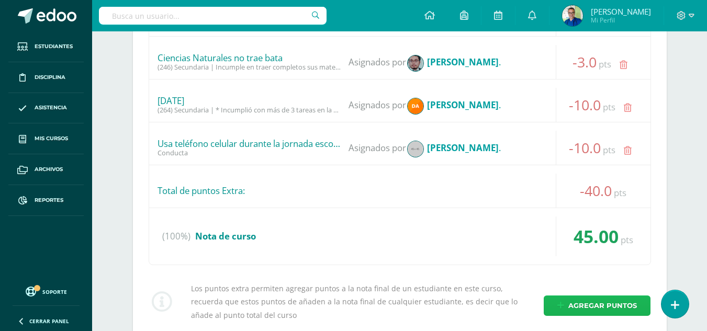
click at [569, 309] on link "Agregar puntos" at bounding box center [597, 306] width 107 height 20
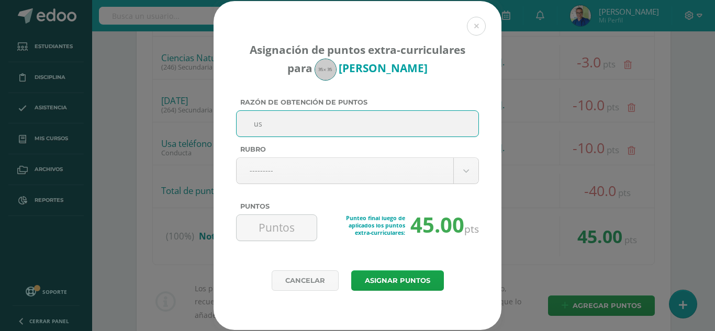
type input "u"
type input "U"
type input "Comisión de disciplina: Usa balón de futbol dentro de clase, lastimando a compa…"
click at [261, 224] on input "Puntos" at bounding box center [277, 228] width 72 height 26
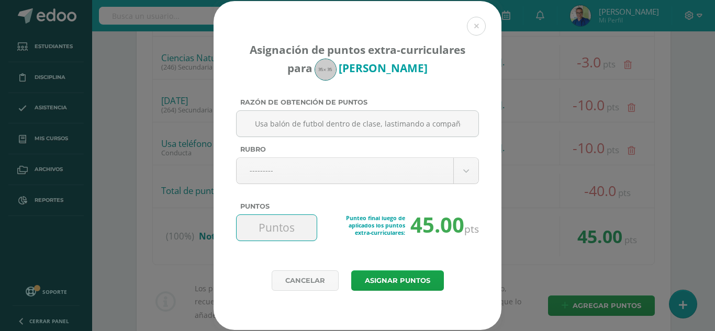
scroll to position [0, 0]
type input "-10"
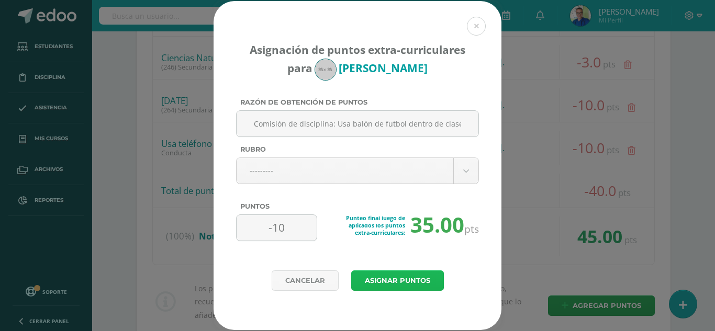
click at [388, 277] on button "Asignar puntos" at bounding box center [397, 281] width 93 height 20
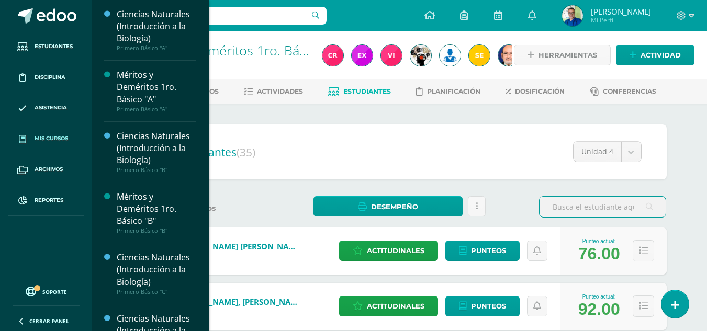
click at [45, 137] on span "Mis cursos" at bounding box center [52, 139] width 34 height 8
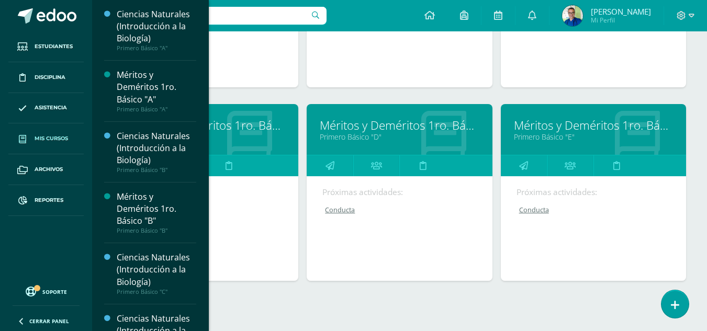
scroll to position [510, 0]
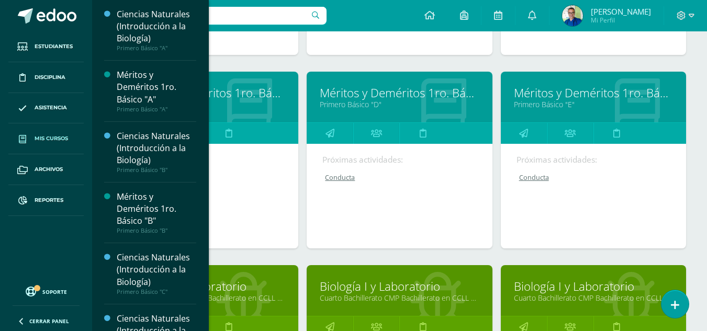
click at [352, 89] on link "Méritos y Deméritos 1ro. Básico "D"" at bounding box center [399, 93] width 159 height 16
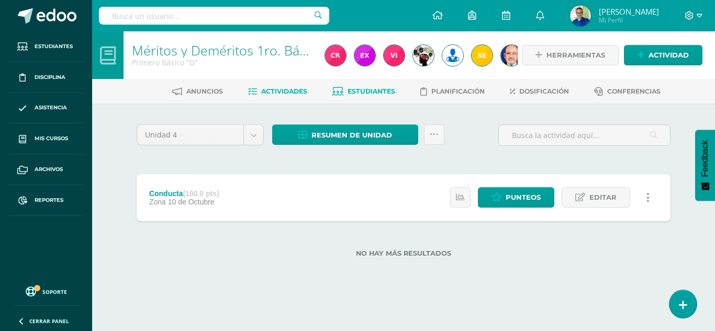
click at [384, 93] on span "Estudiantes" at bounding box center [372, 91] width 48 height 8
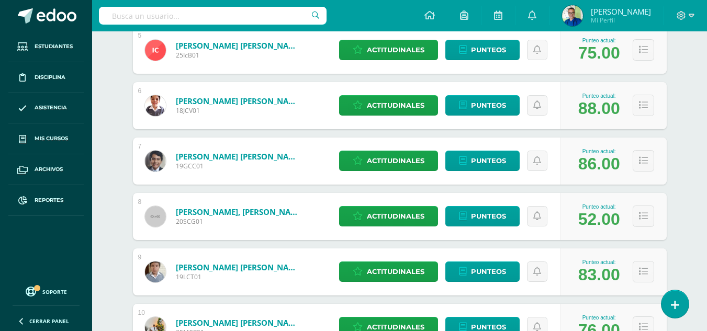
scroll to position [509, 0]
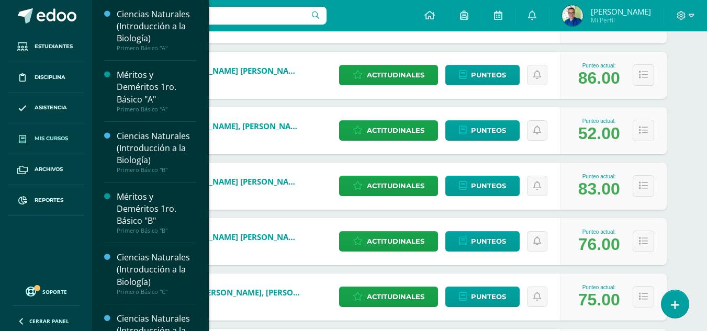
click at [42, 138] on span "Mis cursos" at bounding box center [52, 139] width 34 height 8
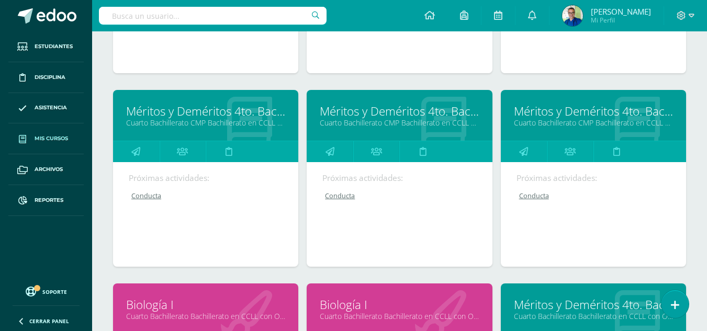
scroll to position [934, 0]
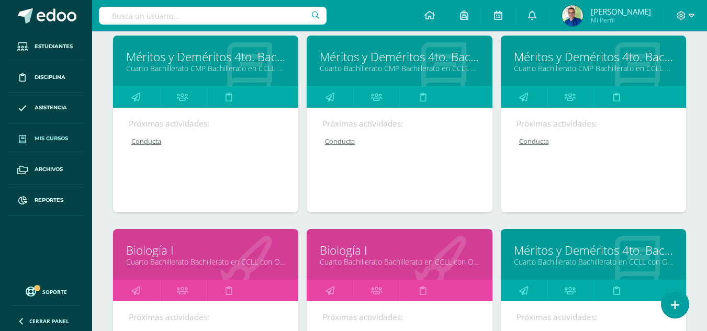
click at [143, 254] on link "Biología I" at bounding box center [205, 250] width 159 height 16
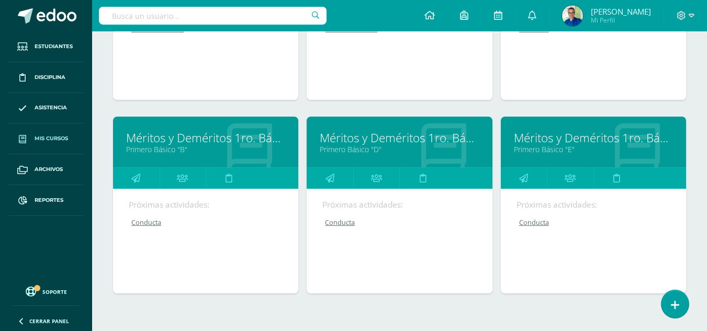
scroll to position [480, 0]
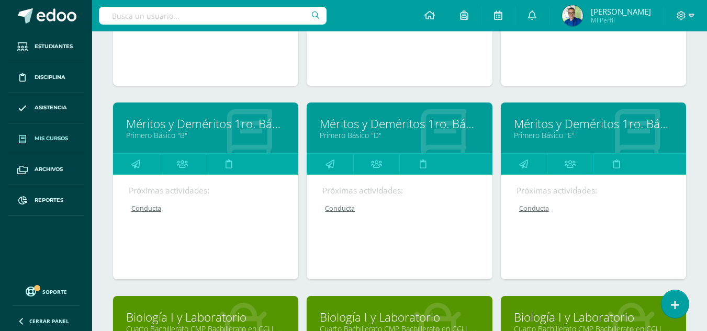
click at [356, 128] on link "Méritos y Deméritos 1ro. Básico "D"" at bounding box center [399, 124] width 159 height 16
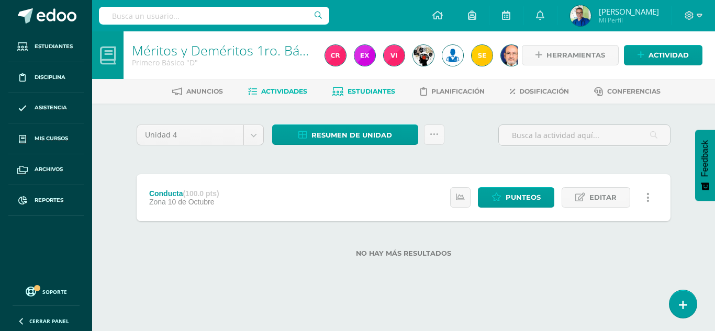
click at [374, 87] on span "Estudiantes" at bounding box center [372, 91] width 48 height 8
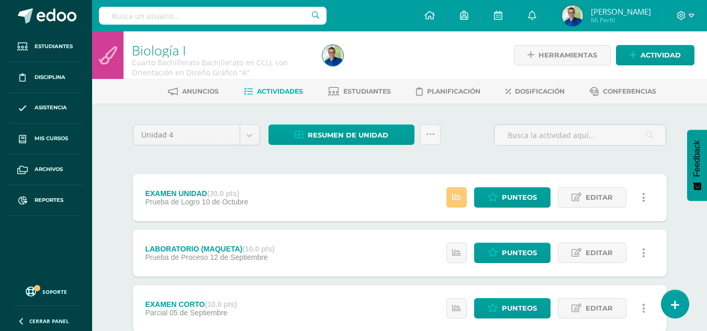
click at [344, 146] on div "Resumen de unidad Descargar como HTML Descargar como PDF Descargar como XLS Sub…" at bounding box center [354, 140] width 181 height 30
click at [346, 135] on span "Resumen de unidad" at bounding box center [348, 135] width 81 height 19
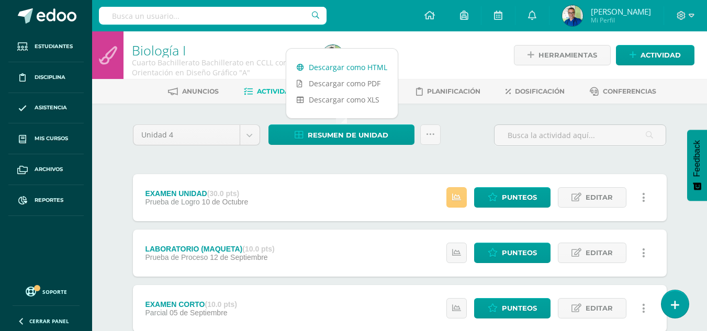
click at [375, 63] on link "Descargar como HTML" at bounding box center [342, 67] width 112 height 16
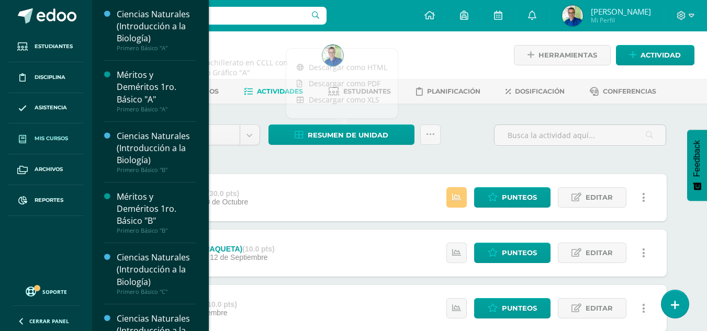
click at [58, 137] on span "Mis cursos" at bounding box center [52, 139] width 34 height 8
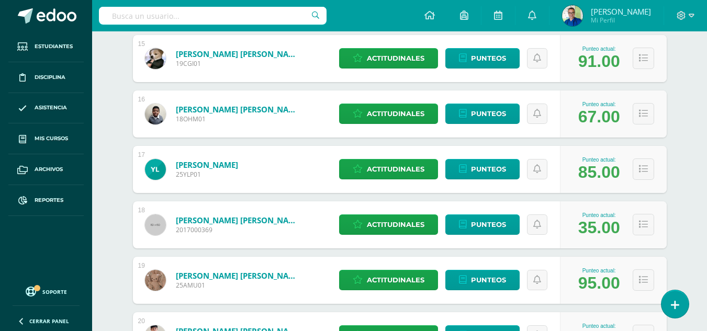
scroll to position [1000, 0]
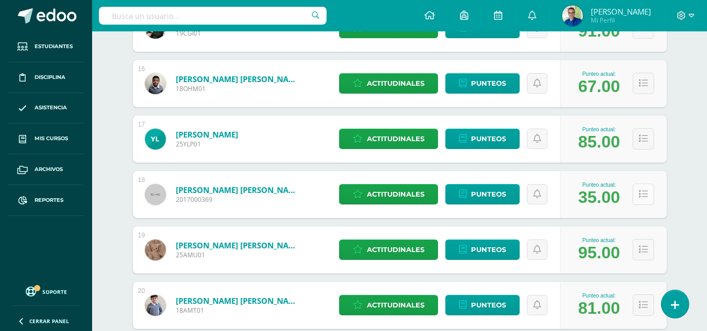
click at [639, 194] on icon at bounding box center [643, 194] width 9 height 9
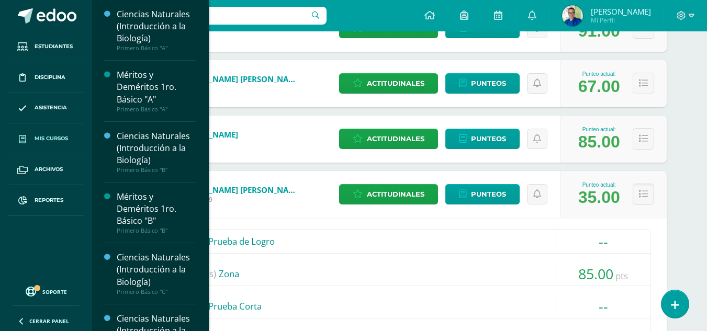
click at [51, 138] on span "Mis cursos" at bounding box center [52, 139] width 34 height 8
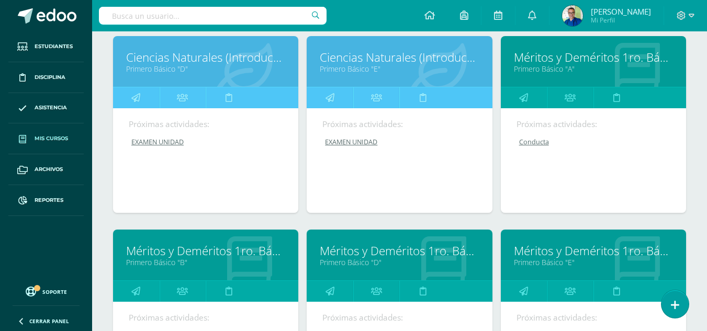
scroll to position [365, 0]
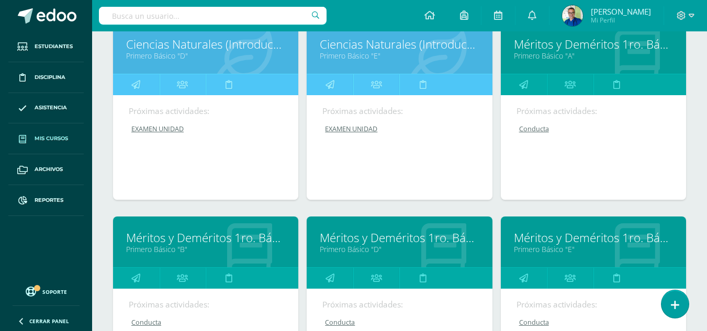
click at [555, 237] on link "Méritos y Deméritos 1ro. Básico "E"" at bounding box center [593, 238] width 159 height 16
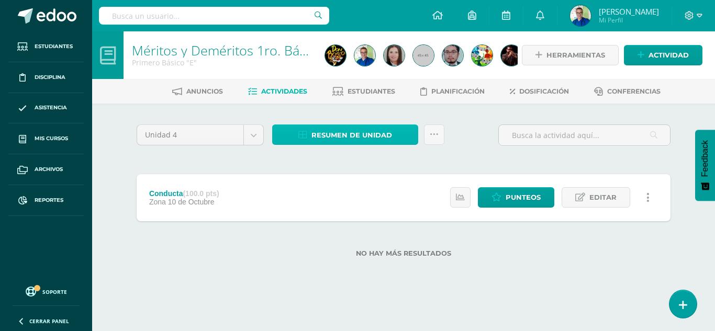
click at [379, 133] on span "Resumen de unidad" at bounding box center [352, 135] width 81 height 19
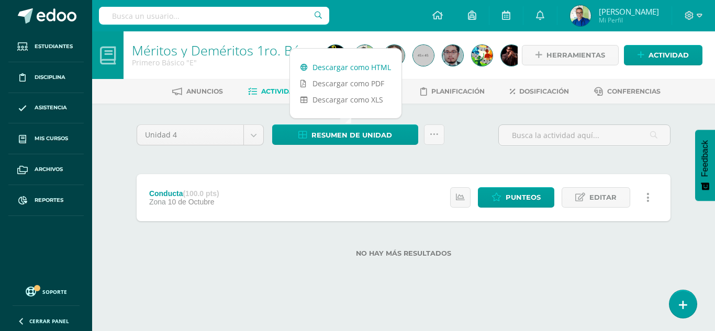
click at [366, 63] on link "Descargar como HTML" at bounding box center [346, 67] width 112 height 16
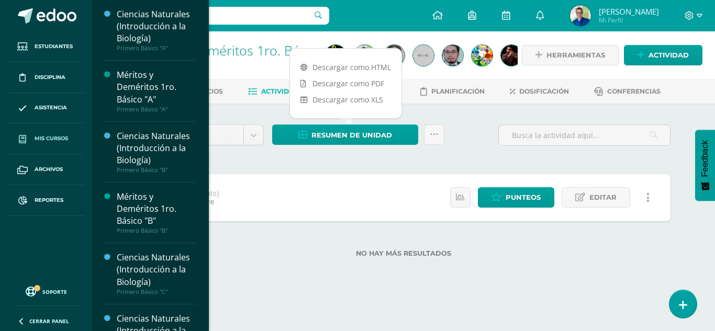
click at [54, 138] on span "Mis cursos" at bounding box center [52, 139] width 34 height 8
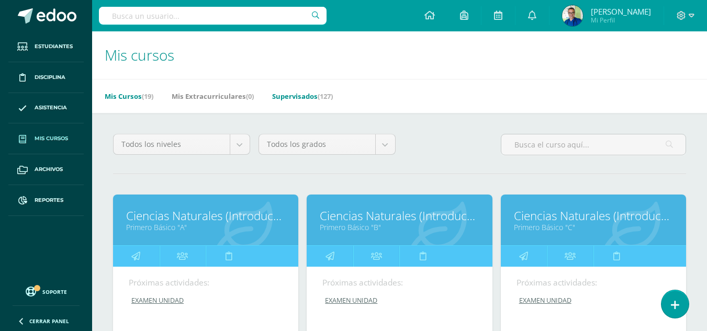
click at [298, 100] on link "Supervisados (127)" at bounding box center [302, 96] width 61 height 17
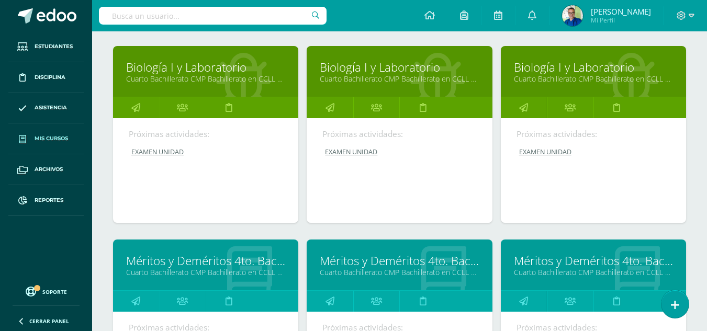
scroll to position [1023, 0]
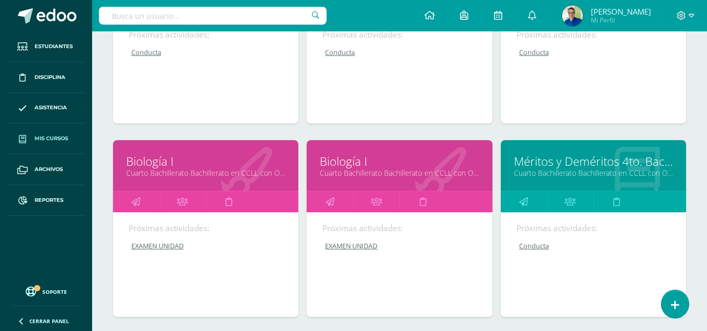
click at [359, 166] on link "Biología I" at bounding box center [399, 161] width 159 height 16
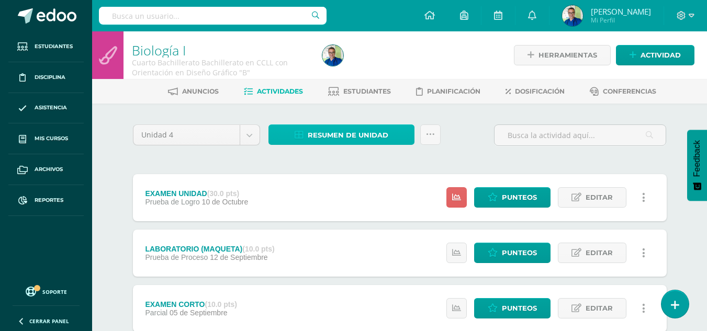
click at [320, 134] on span "Resumen de unidad" at bounding box center [348, 135] width 81 height 19
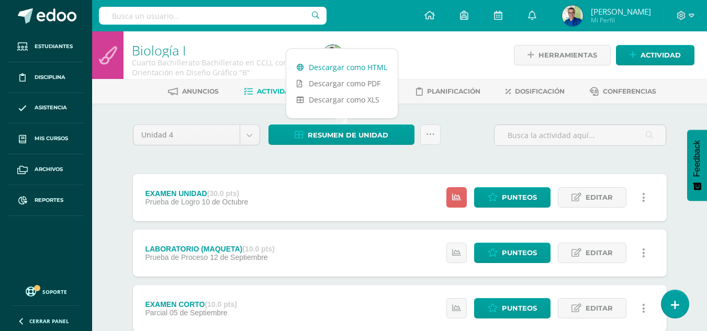
click at [335, 64] on link "Descargar como HTML" at bounding box center [342, 67] width 112 height 16
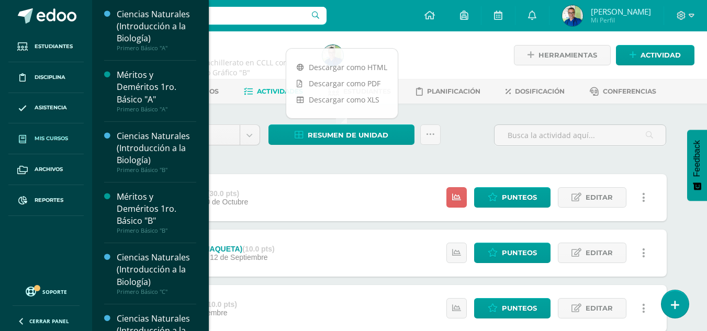
click at [45, 136] on span "Mis cursos" at bounding box center [52, 139] width 34 height 8
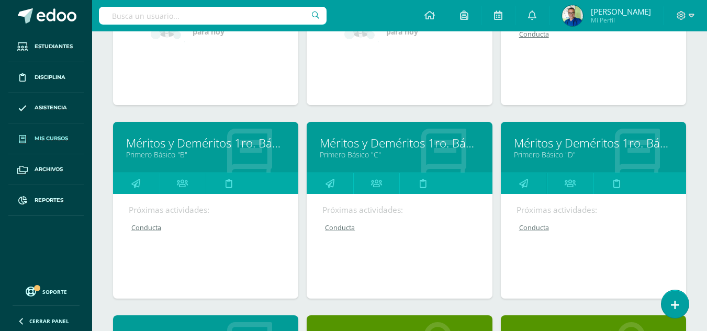
scroll to position [5314, 0]
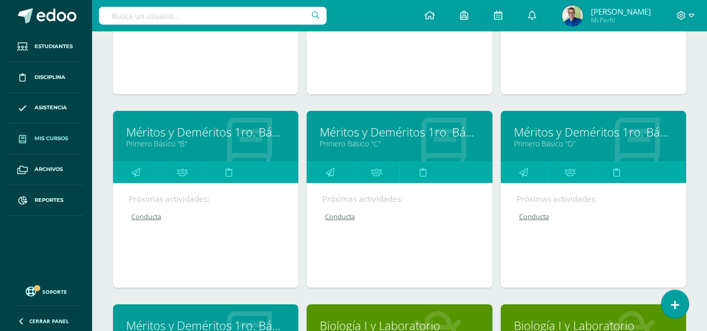
click at [387, 134] on link "Méritos y Deméritos 1ro. Básico "C"" at bounding box center [399, 132] width 159 height 16
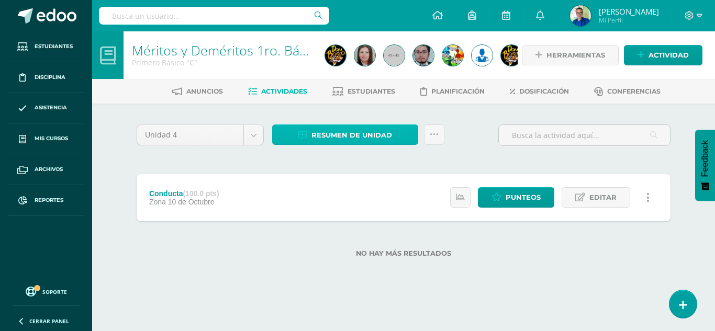
click at [382, 132] on span "Resumen de unidad" at bounding box center [352, 135] width 81 height 19
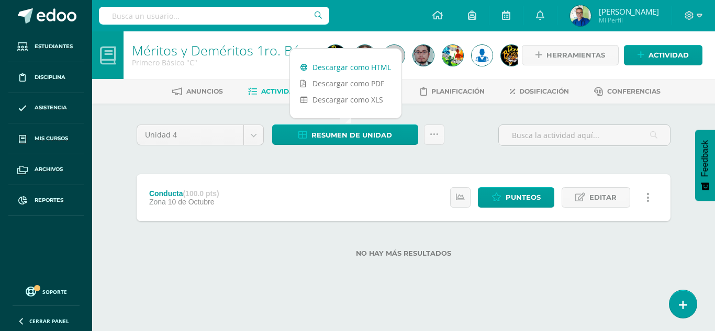
click at [361, 60] on link "Descargar como HTML" at bounding box center [346, 67] width 112 height 16
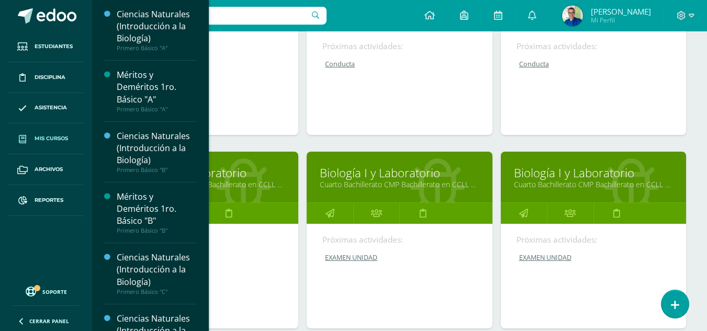
scroll to position [649, 0]
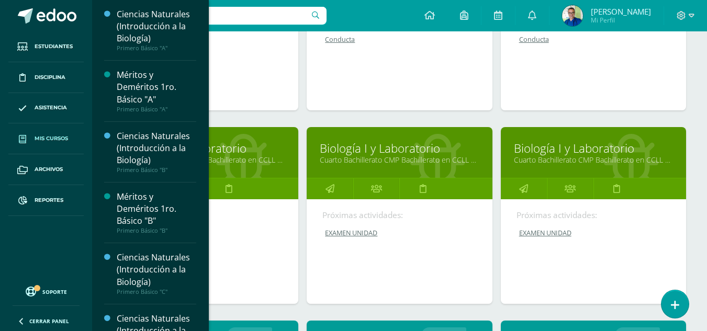
click at [241, 153] on link "Biología I y Laboratorio" at bounding box center [205, 148] width 159 height 16
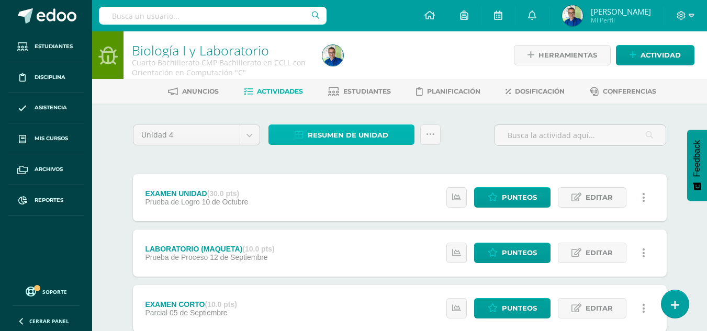
click at [332, 132] on span "Resumen de unidad" at bounding box center [348, 135] width 81 height 19
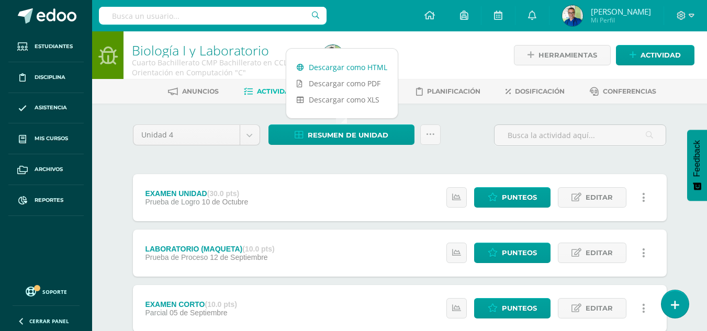
click at [332, 69] on link "Descargar como HTML" at bounding box center [342, 67] width 112 height 16
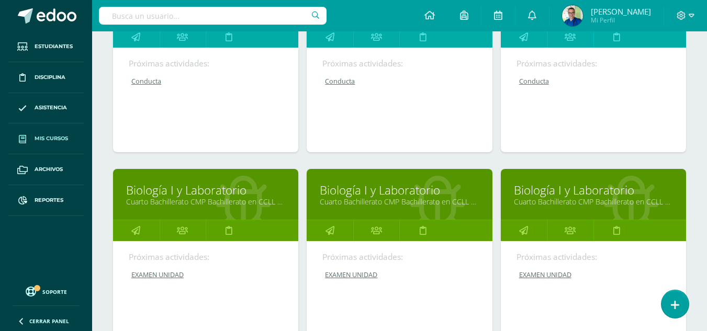
scroll to position [631, 0]
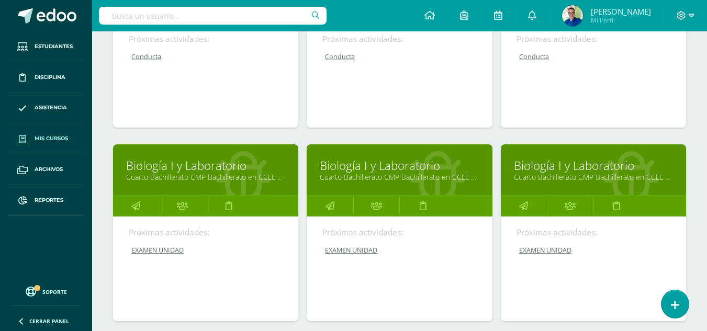
click at [397, 170] on link "Biología I y Laboratorio" at bounding box center [399, 166] width 159 height 16
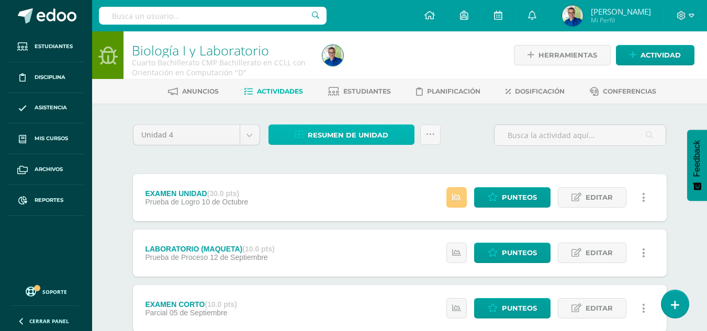
click at [295, 132] on icon at bounding box center [299, 135] width 9 height 9
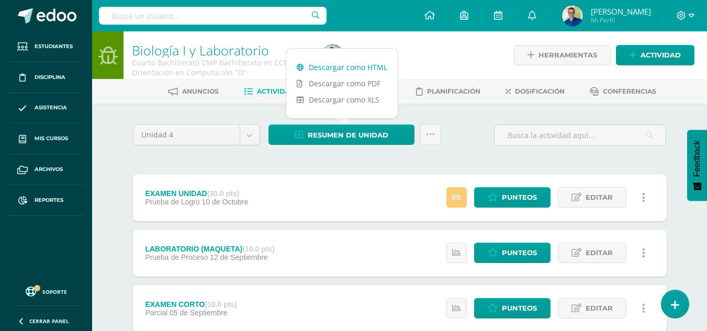
click at [331, 70] on link "Descargar como HTML" at bounding box center [342, 67] width 112 height 16
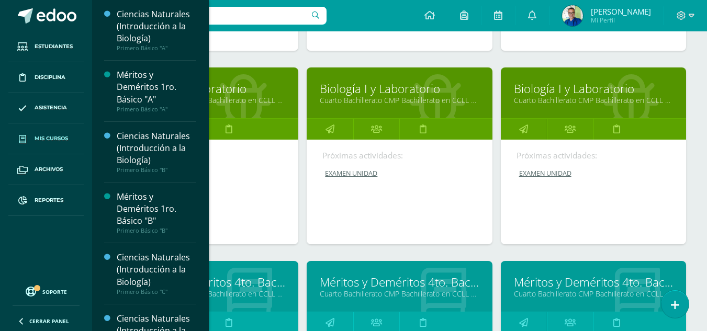
scroll to position [719, 0]
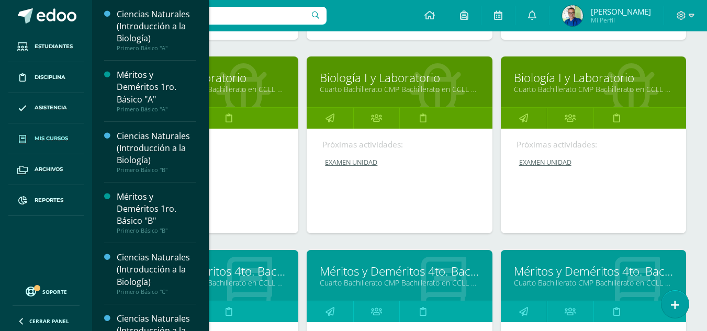
click at [558, 93] on link "Cuarto Bachillerato CMP Bachillerato en CCLL con Orientación en Computación "E"" at bounding box center [593, 89] width 159 height 10
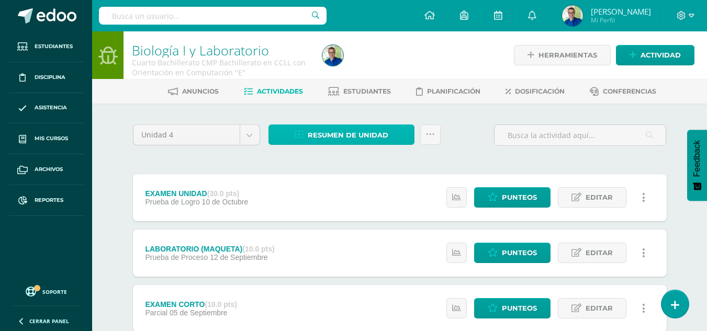
click at [331, 138] on span "Resumen de unidad" at bounding box center [348, 135] width 81 height 19
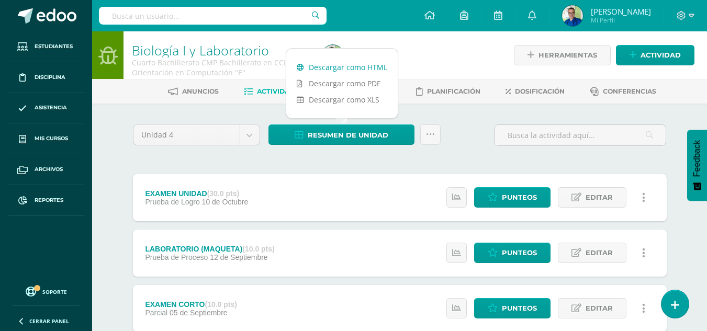
click at [346, 67] on link "Descargar como HTML" at bounding box center [342, 67] width 112 height 16
